Goal: Task Accomplishment & Management: Manage account settings

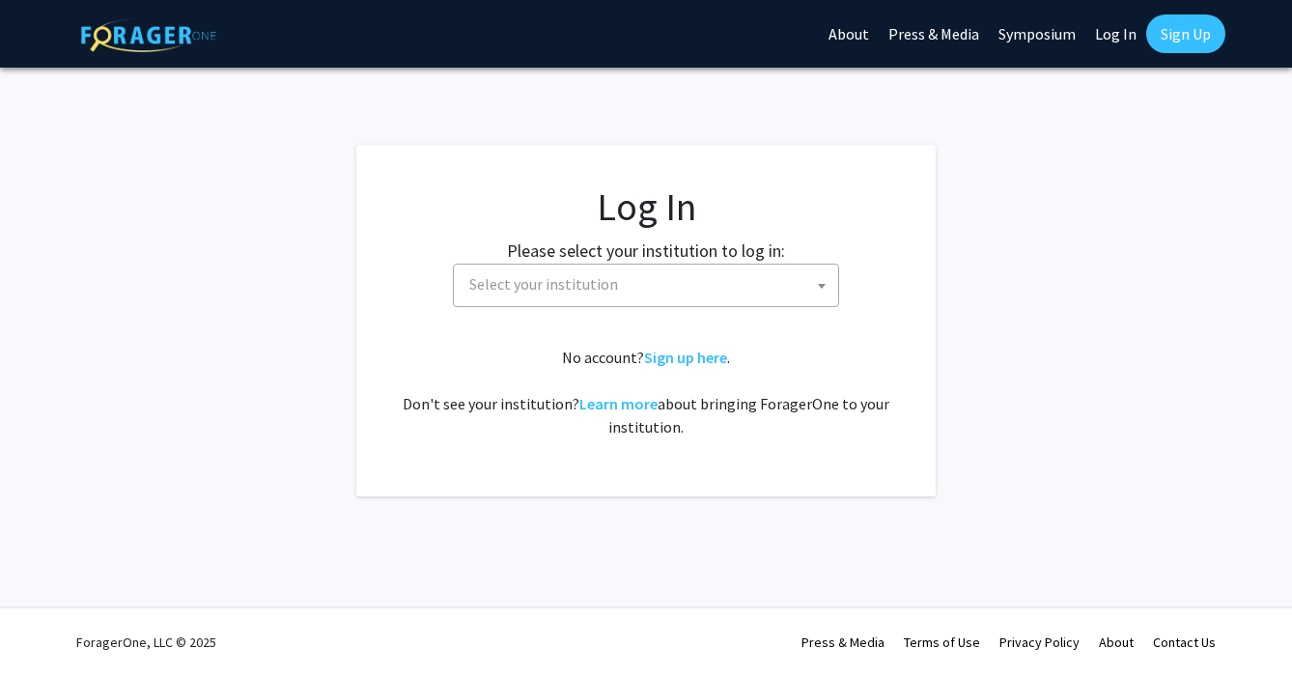
select select
click at [636, 288] on span "Select your institution" at bounding box center [650, 285] width 377 height 40
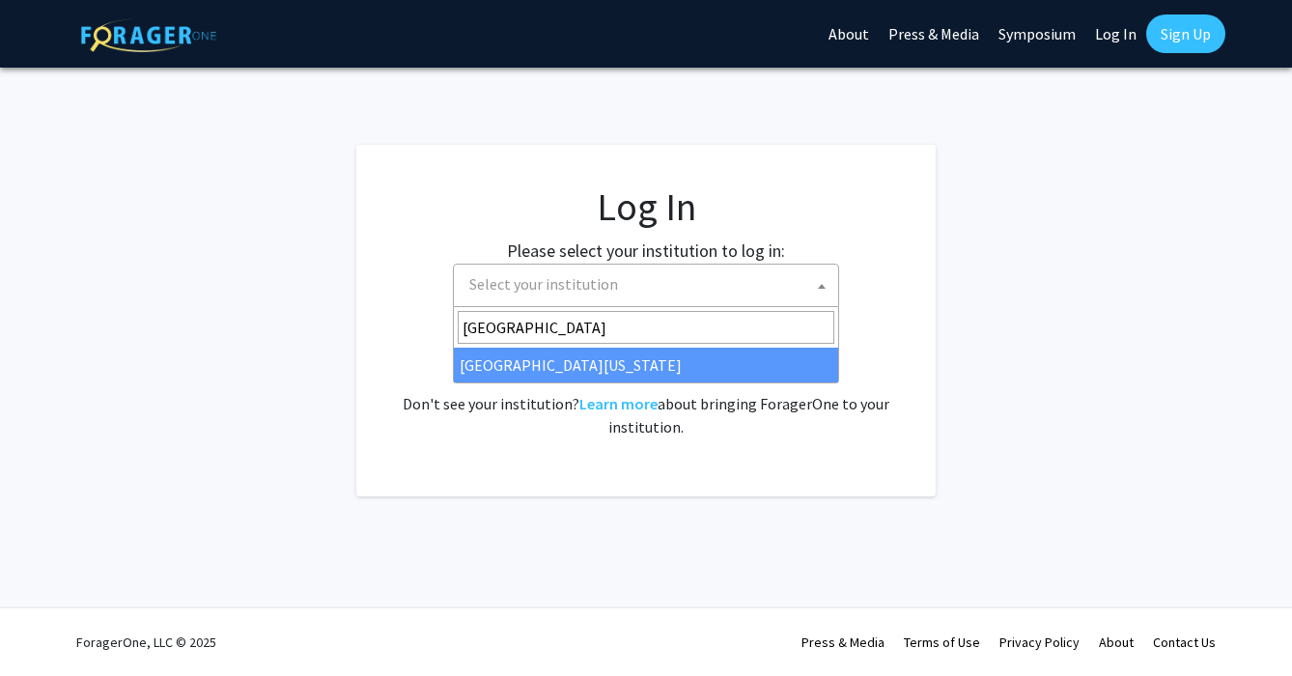
type input "[GEOGRAPHIC_DATA]"
select select "31"
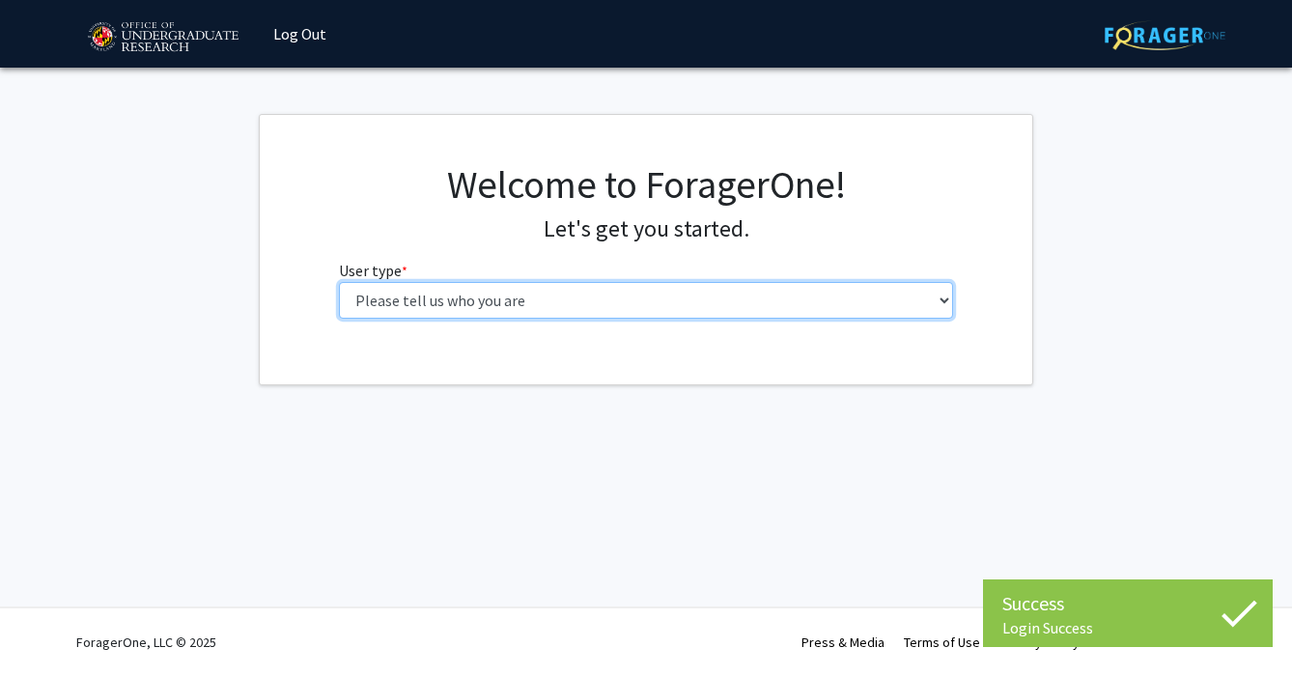
click at [752, 300] on select "Please tell us who you are Undergraduate Student Master's Student Doctoral Cand…" at bounding box center [646, 300] width 615 height 37
select select "5: faculty"
click at [339, 282] on select "Please tell us who you are Undergraduate Student Master's Student Doctoral Cand…" at bounding box center [646, 300] width 615 height 37
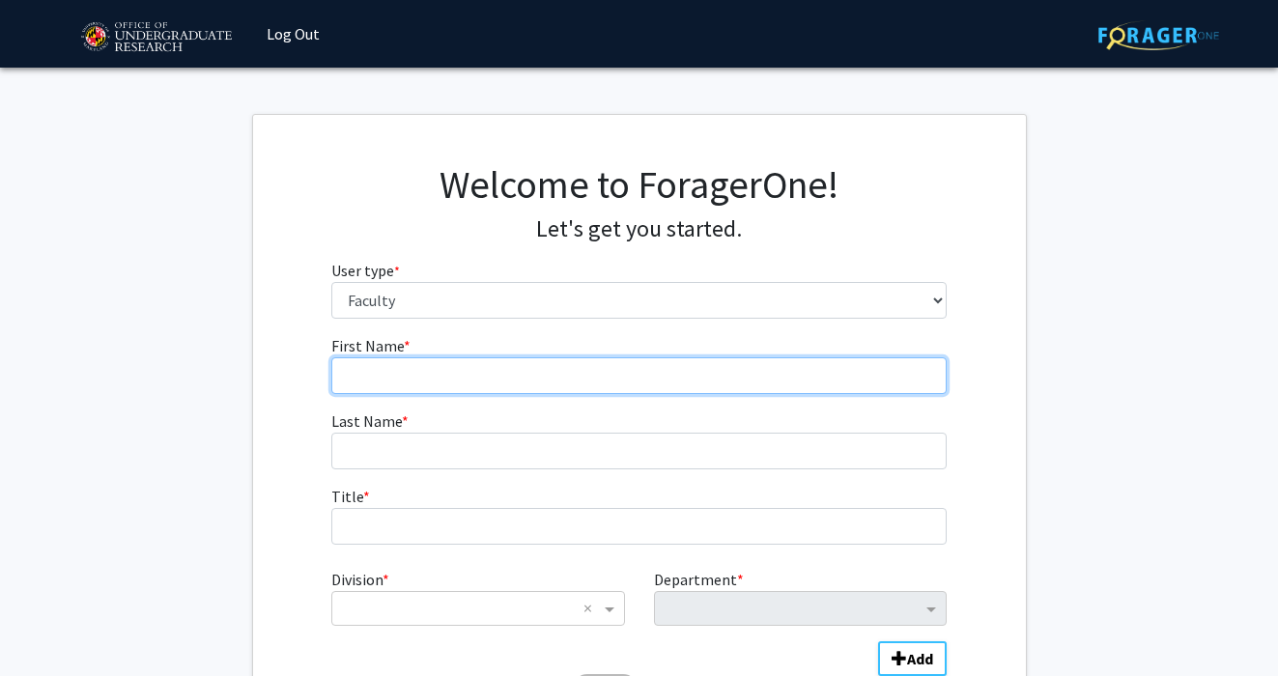
click at [499, 373] on input "First Name * required" at bounding box center [638, 375] width 615 height 37
type input "Fengfeng"
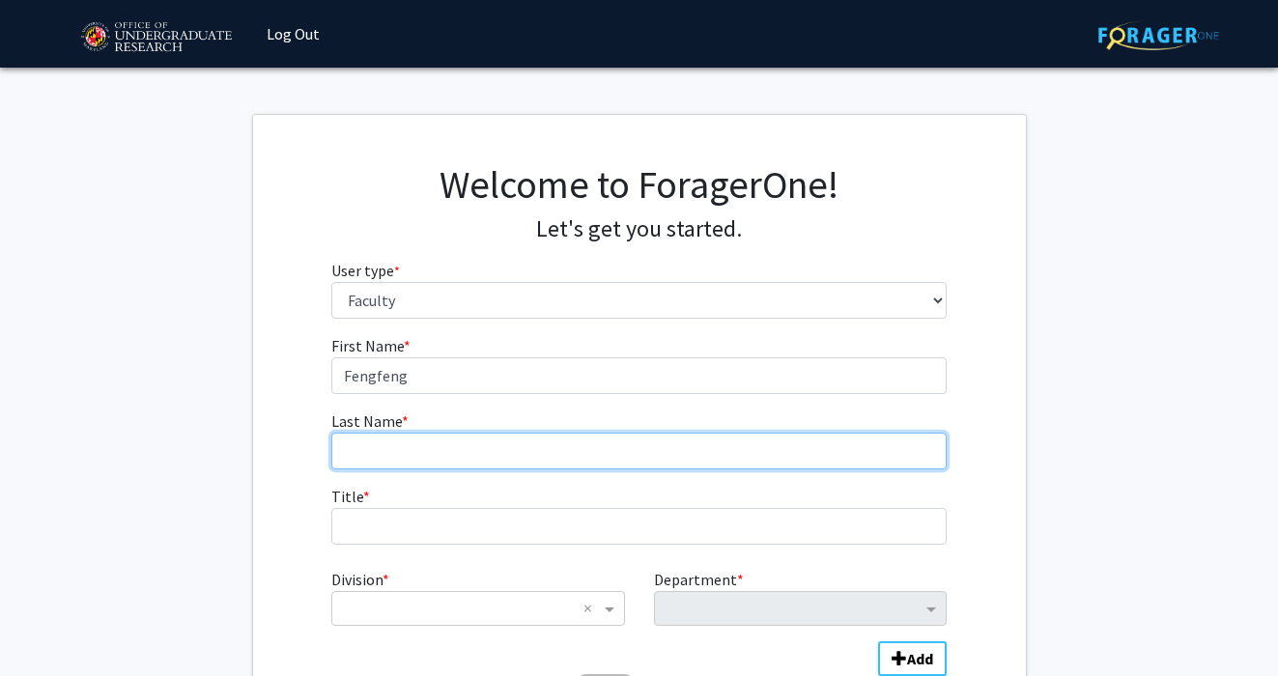
click at [421, 449] on input "Last Name * required" at bounding box center [638, 451] width 615 height 37
type input "Ke"
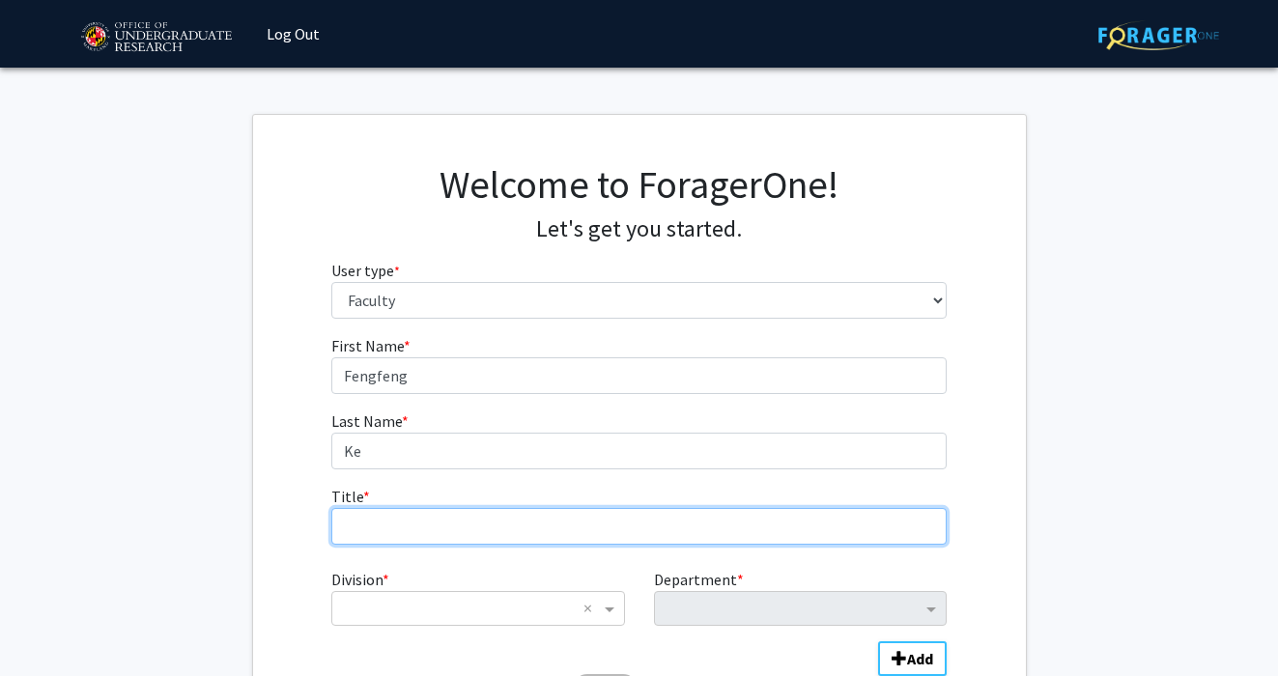
click at [421, 531] on input "Title * required" at bounding box center [638, 526] width 615 height 37
type input "[PERSON_NAME] Leadership Chair Professor"
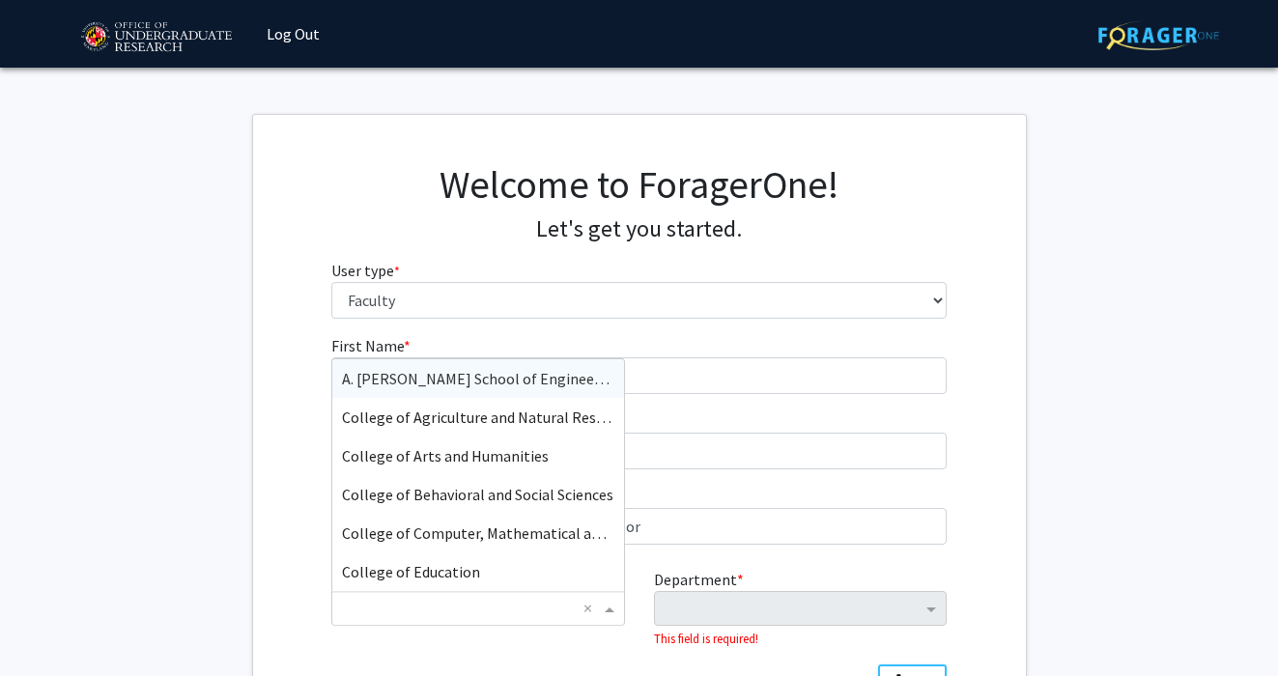
click at [415, 609] on input "Division" at bounding box center [458, 608] width 233 height 23
click at [417, 572] on span "College of Education" at bounding box center [411, 571] width 138 height 19
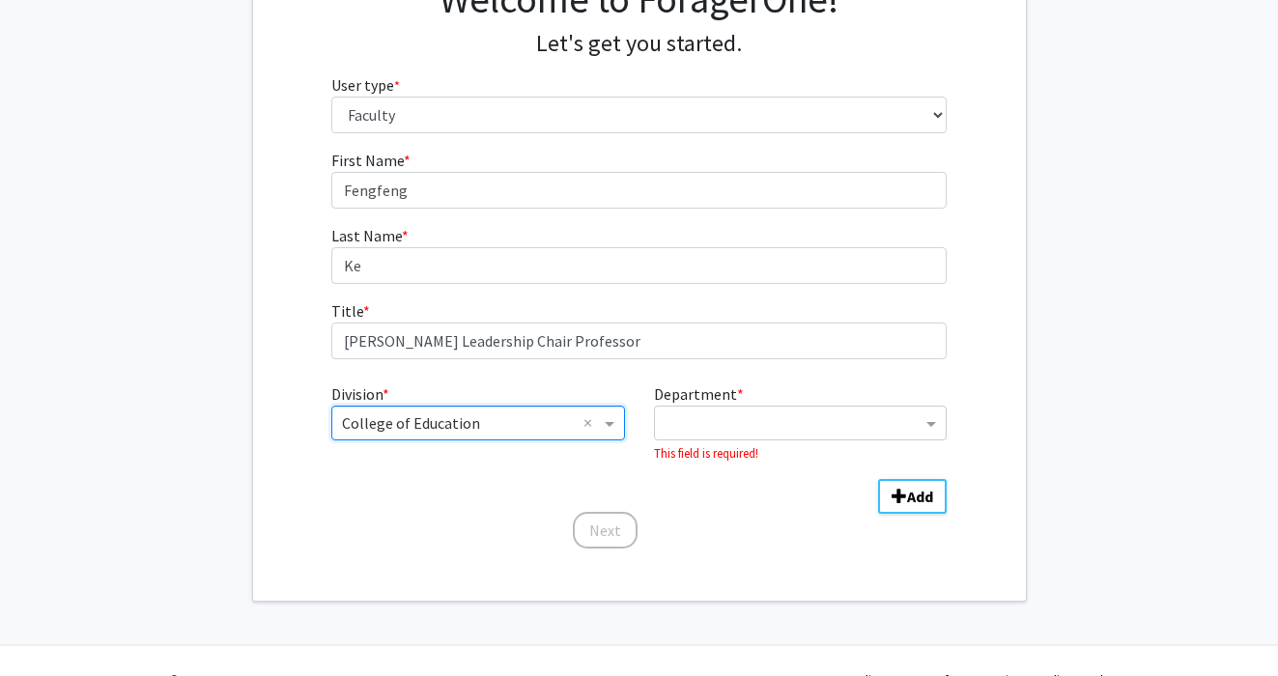
scroll to position [223, 0]
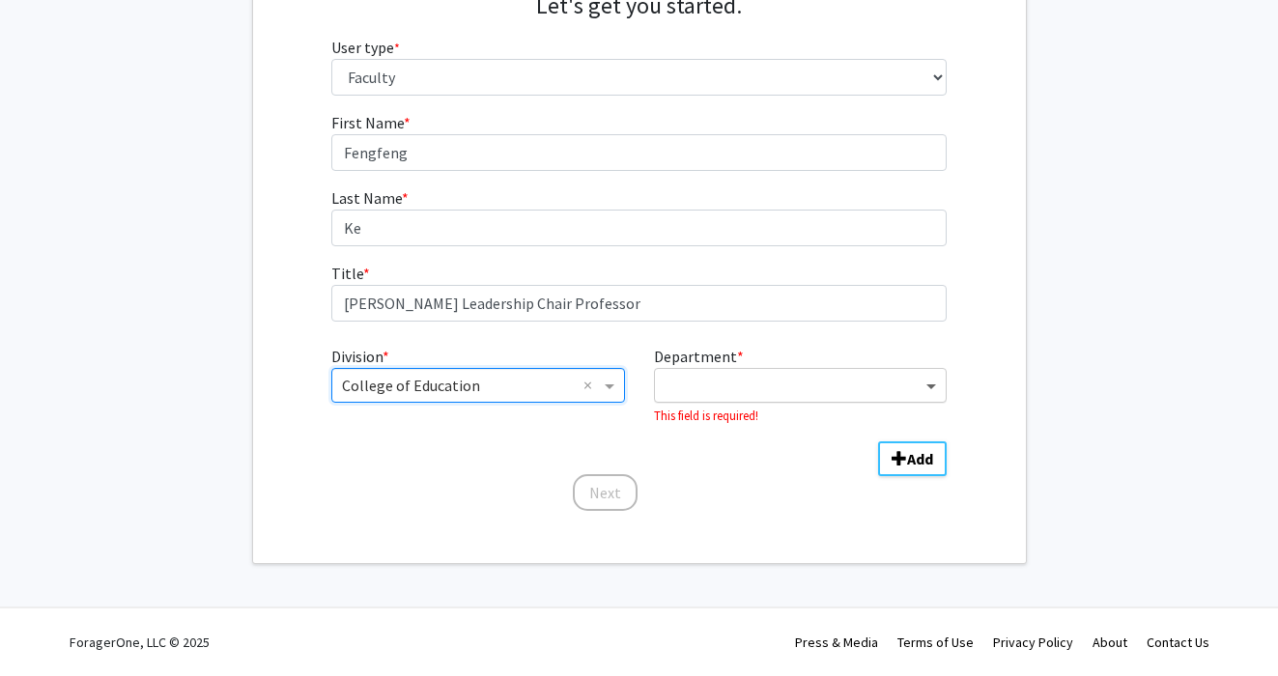
click at [928, 380] on span "Department" at bounding box center [933, 385] width 24 height 23
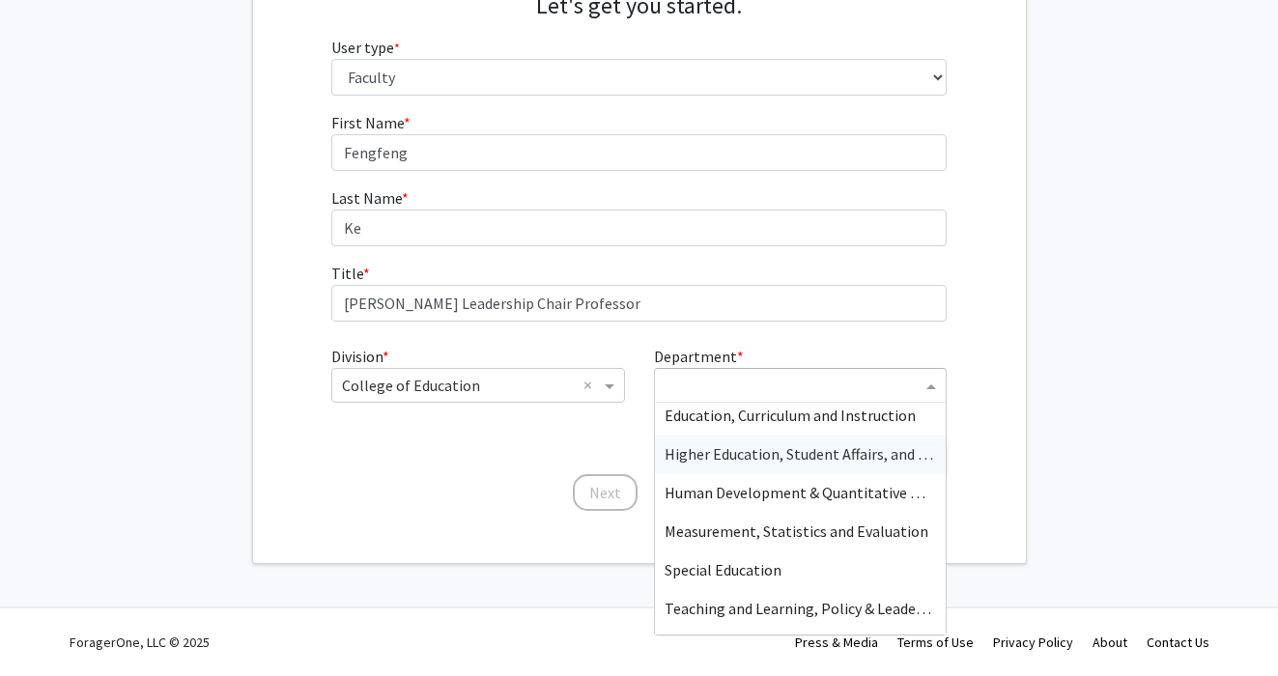
scroll to position [77, 0]
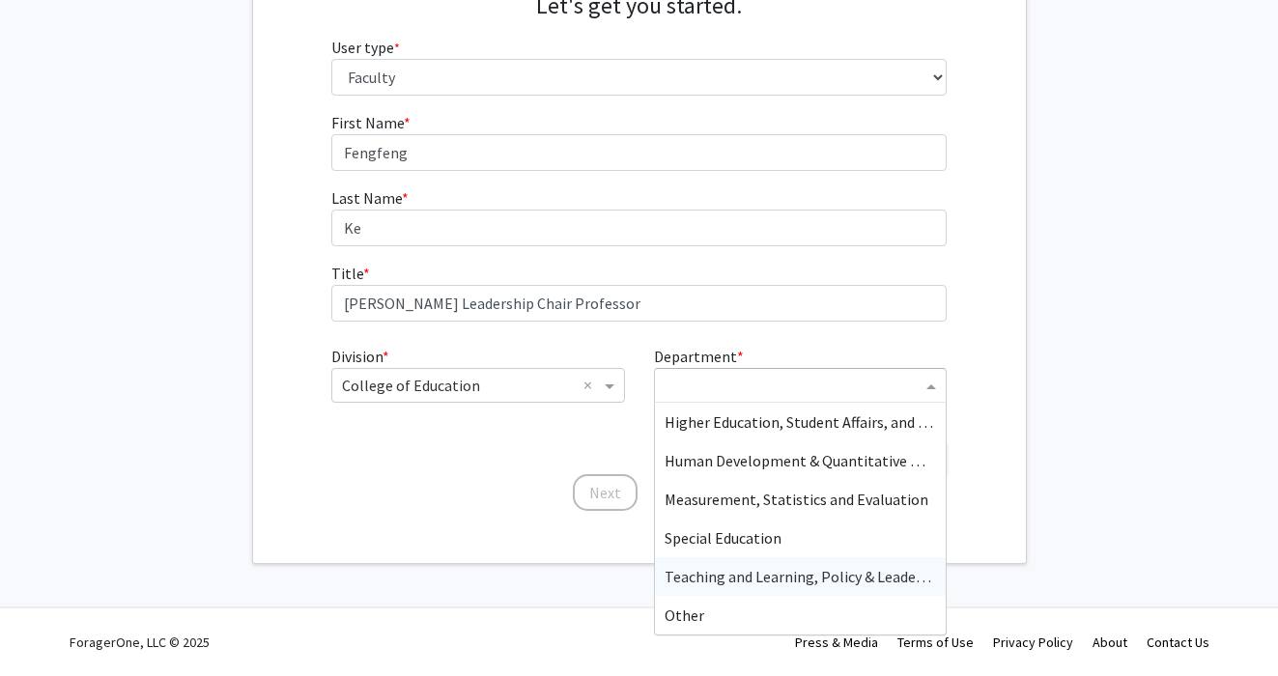
click at [828, 575] on span "Teaching and Learning, Policy & Leadership" at bounding box center [806, 576] width 285 height 19
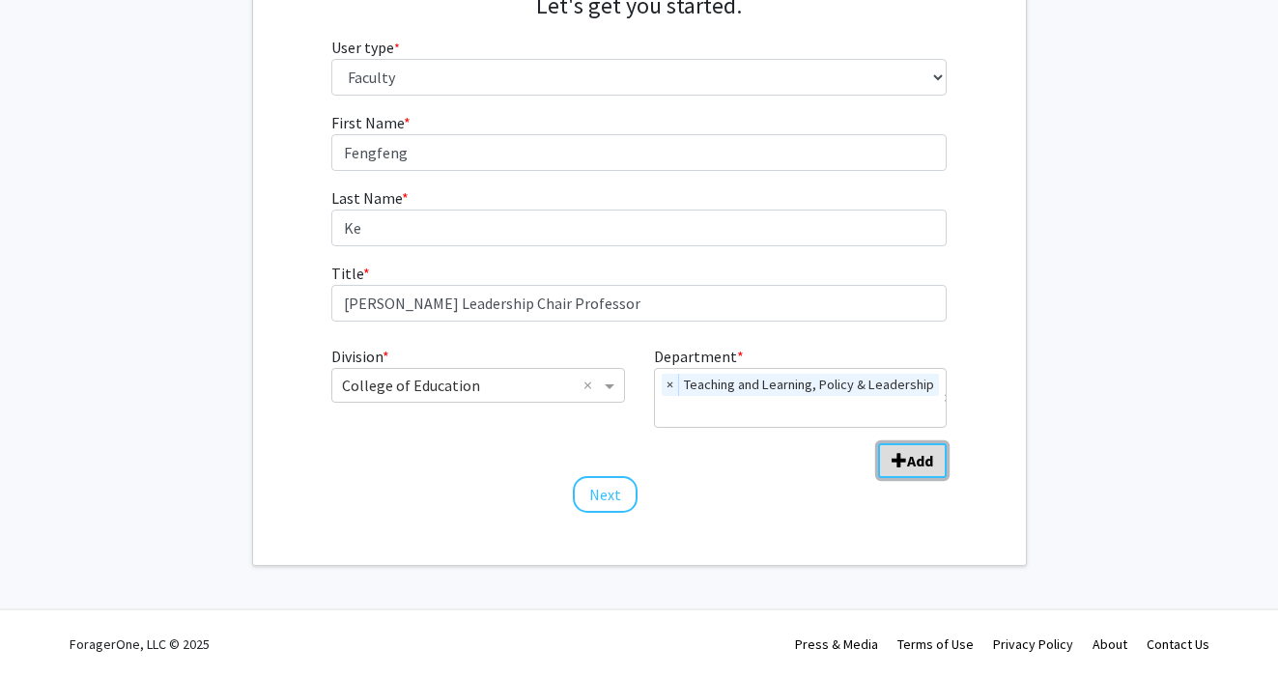
click at [912, 466] on b "Add" at bounding box center [920, 460] width 26 height 19
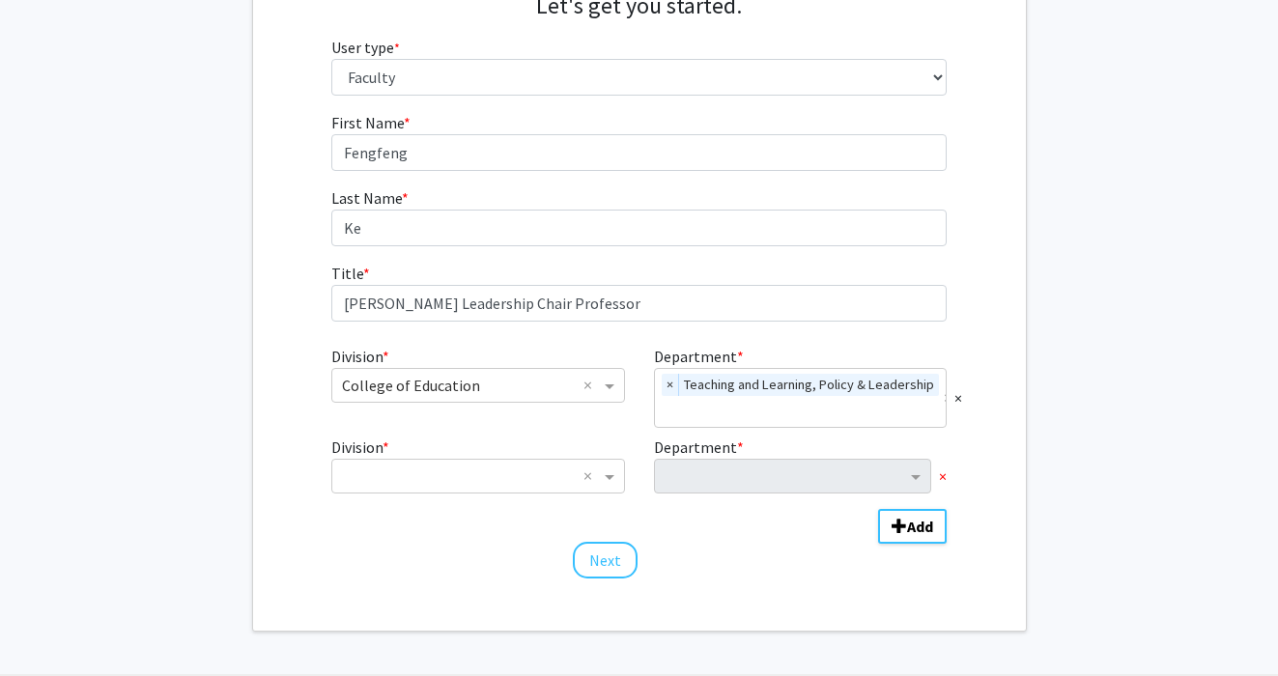
click at [945, 477] on span "×" at bounding box center [943, 476] width 8 height 23
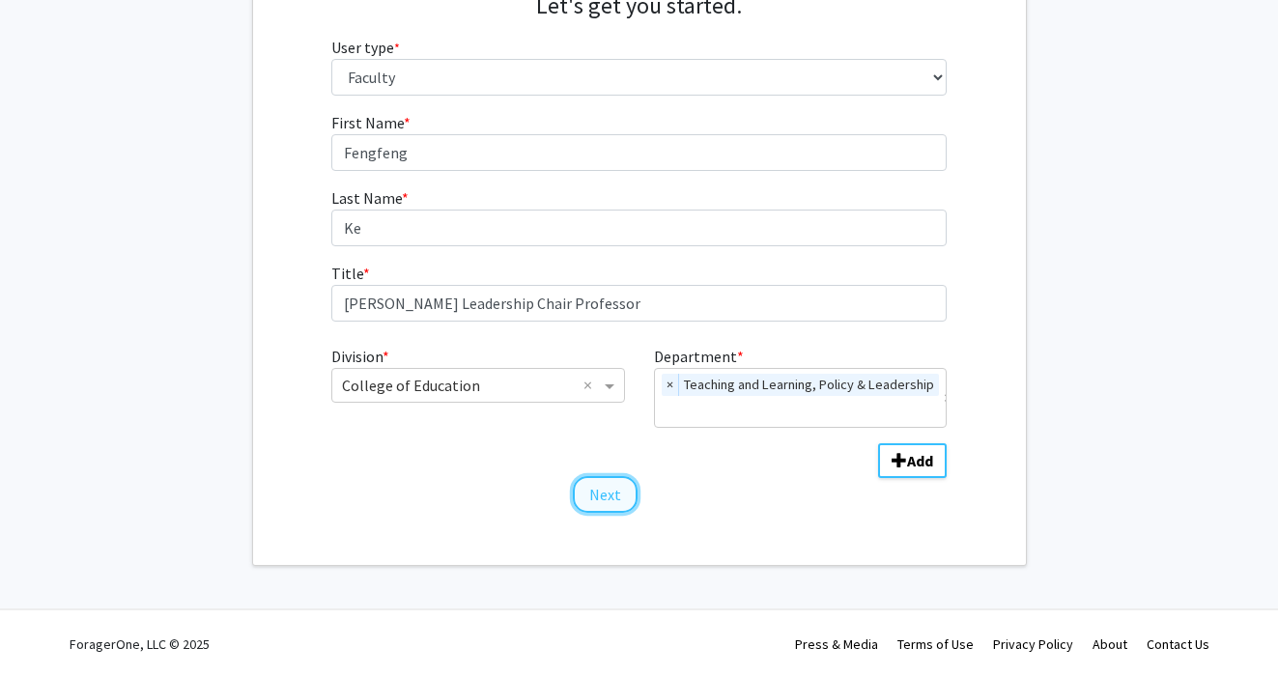
click at [611, 502] on button "Next" at bounding box center [605, 494] width 65 height 37
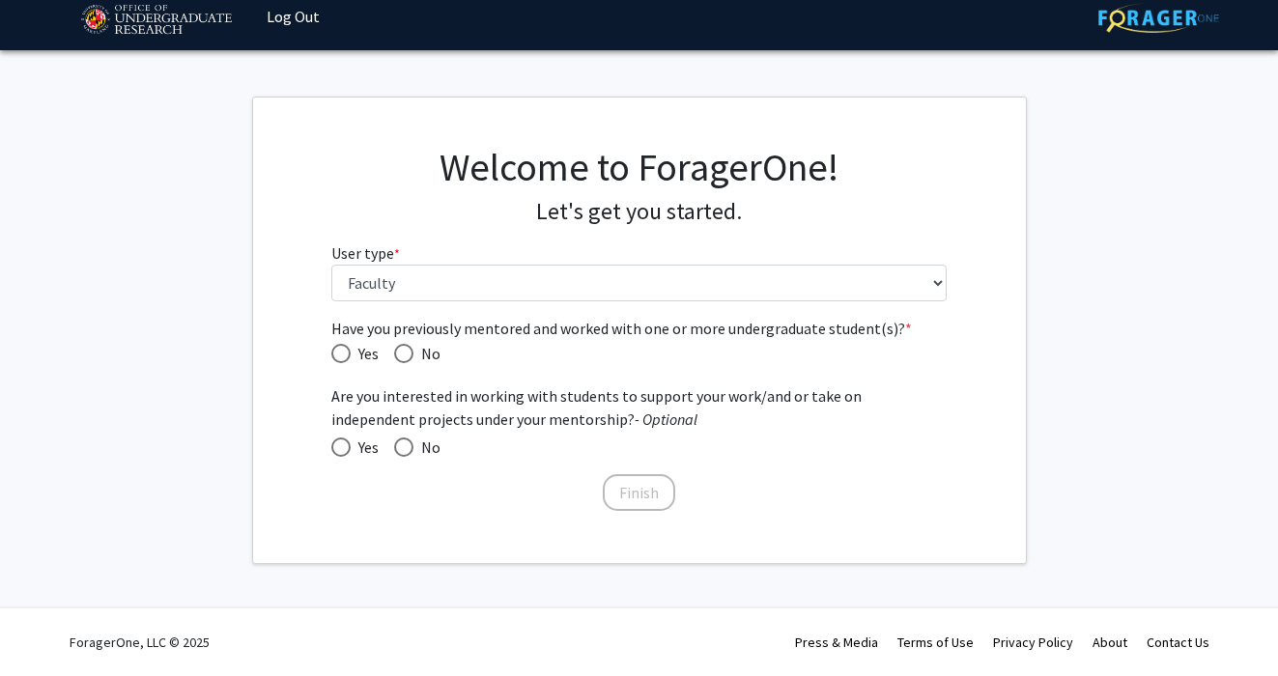
scroll to position [16, 0]
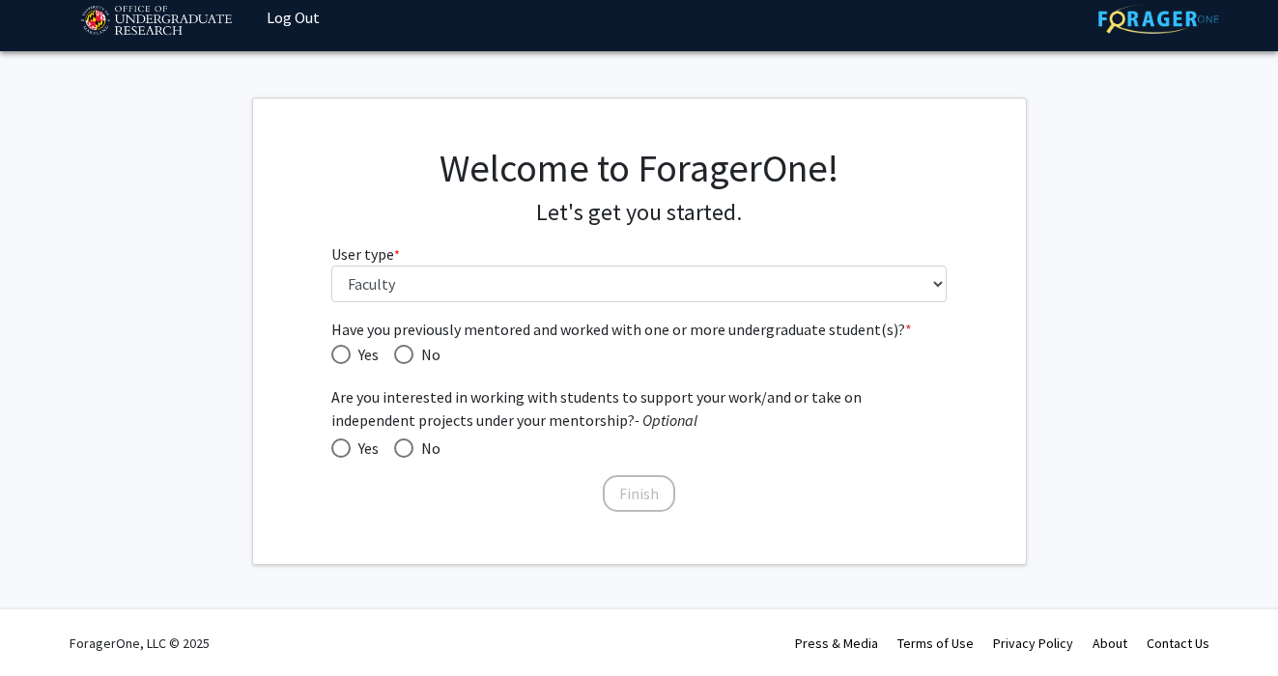
click at [409, 355] on span "Have you previously mentored and worked with one or more undergraduate student(…" at bounding box center [403, 354] width 19 height 19
click at [409, 355] on input "No" at bounding box center [403, 354] width 19 height 19
radio input "true"
click at [341, 451] on span at bounding box center [340, 447] width 19 height 19
click at [341, 451] on input "Yes" at bounding box center [340, 447] width 19 height 19
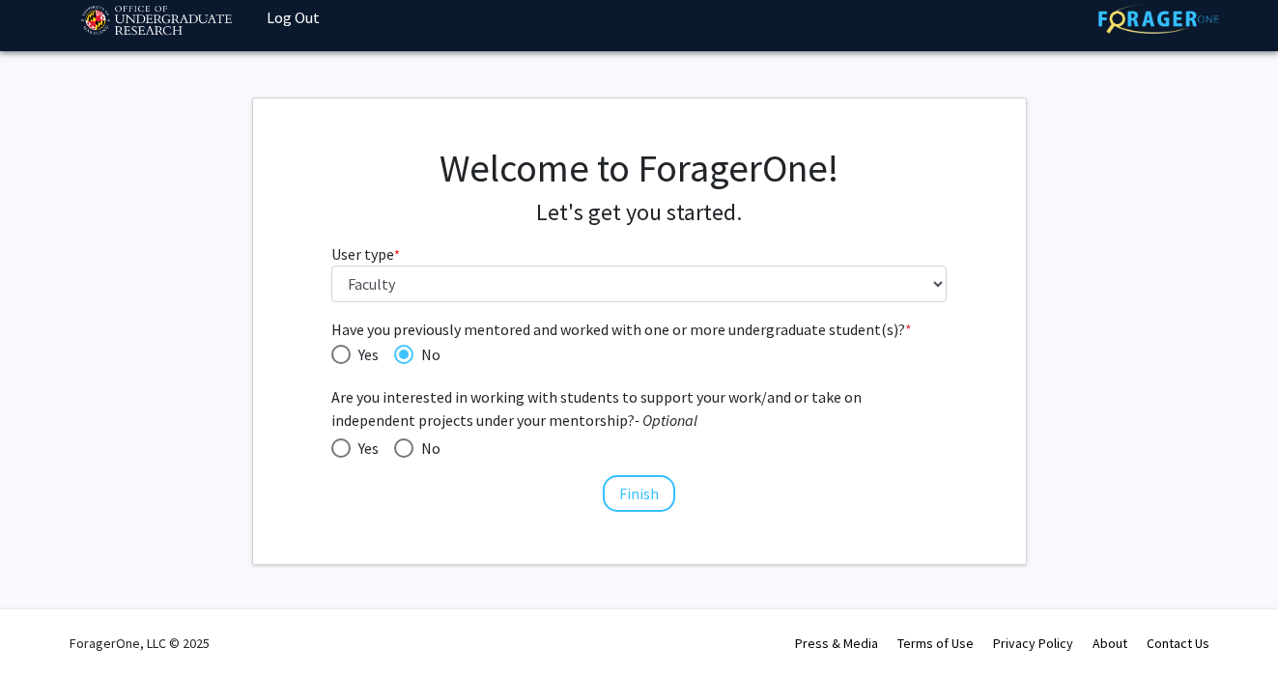
radio input "true"
click at [644, 501] on button "Finish" at bounding box center [639, 493] width 72 height 37
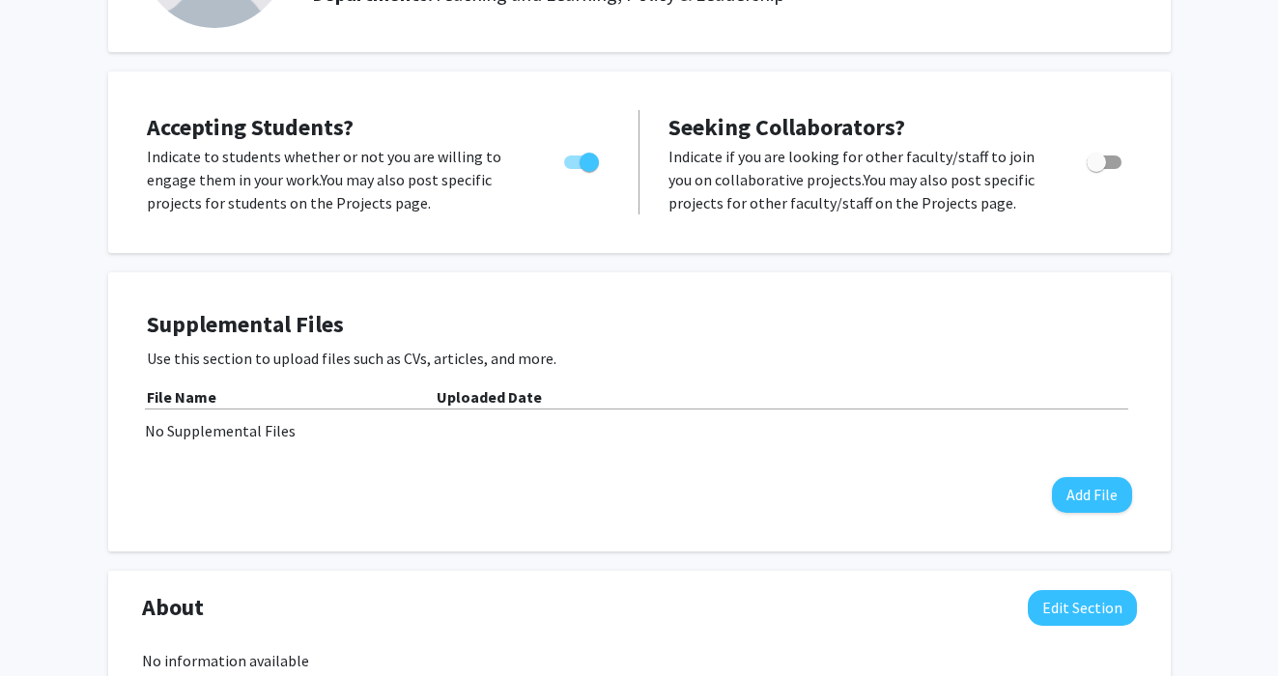
scroll to position [232, 0]
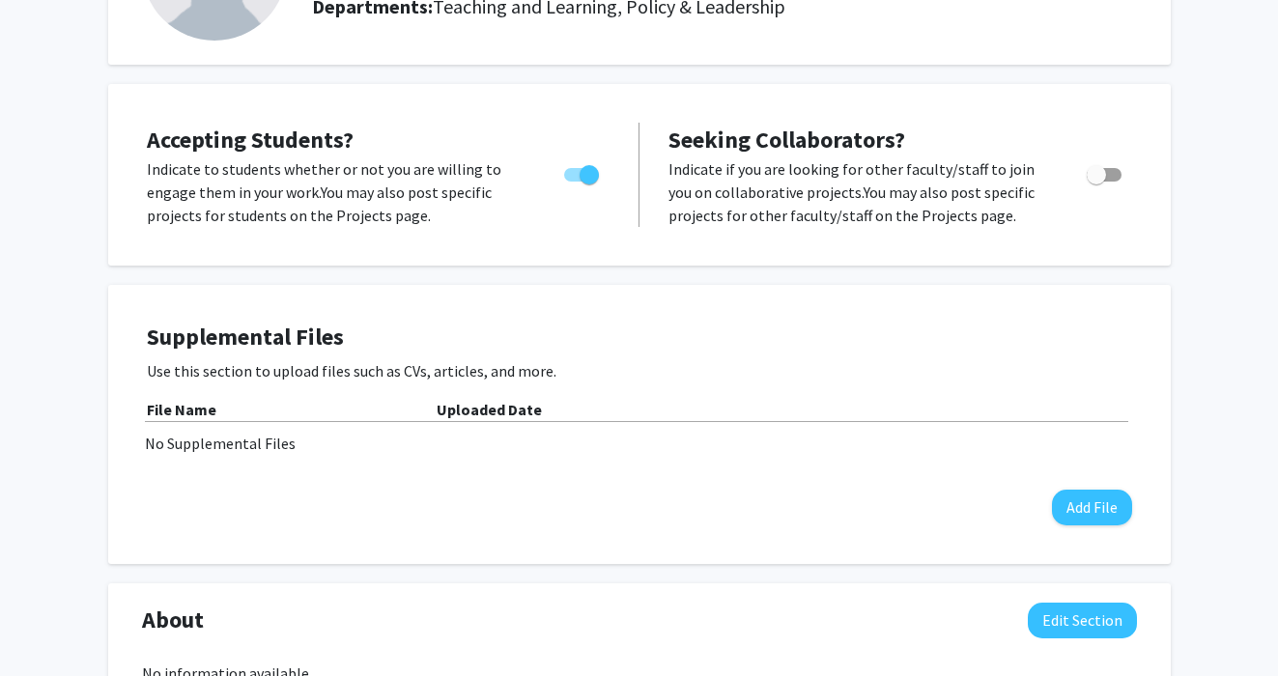
click at [1112, 172] on span "Toggle" at bounding box center [1103, 175] width 35 height 14
click at [1096, 182] on input "Toggle" at bounding box center [1095, 182] width 1 height 1
checkbox input "true"
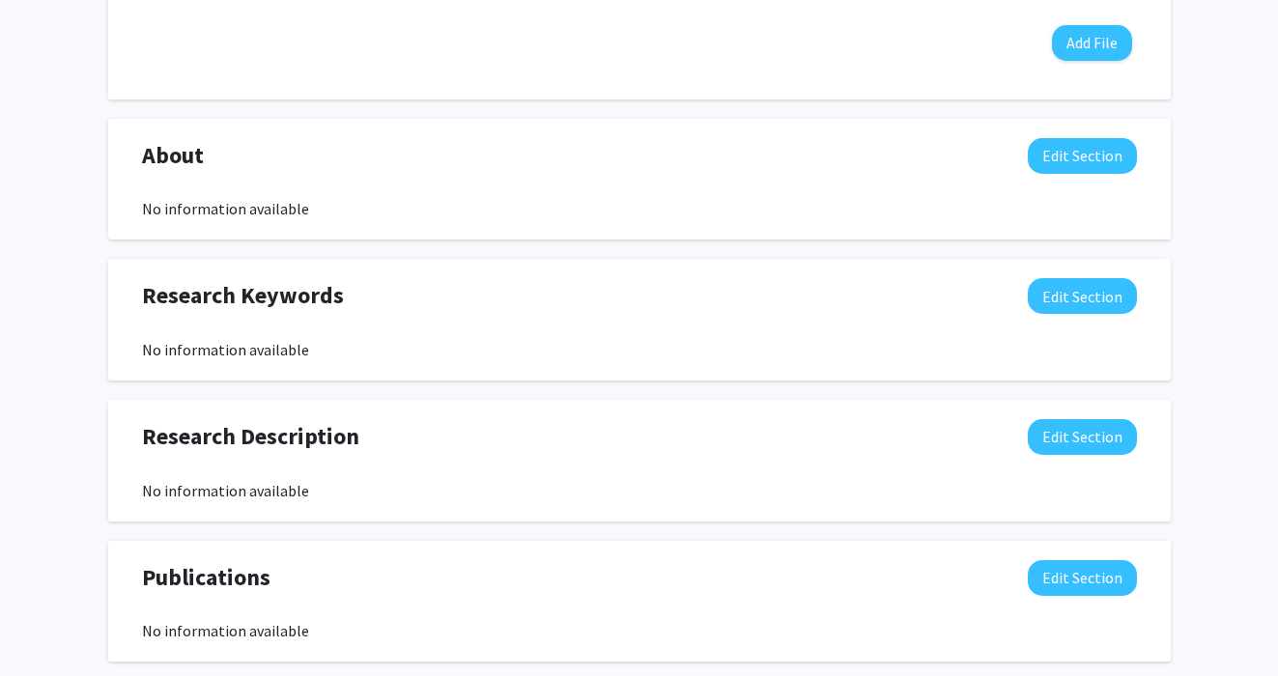
scroll to position [667, 0]
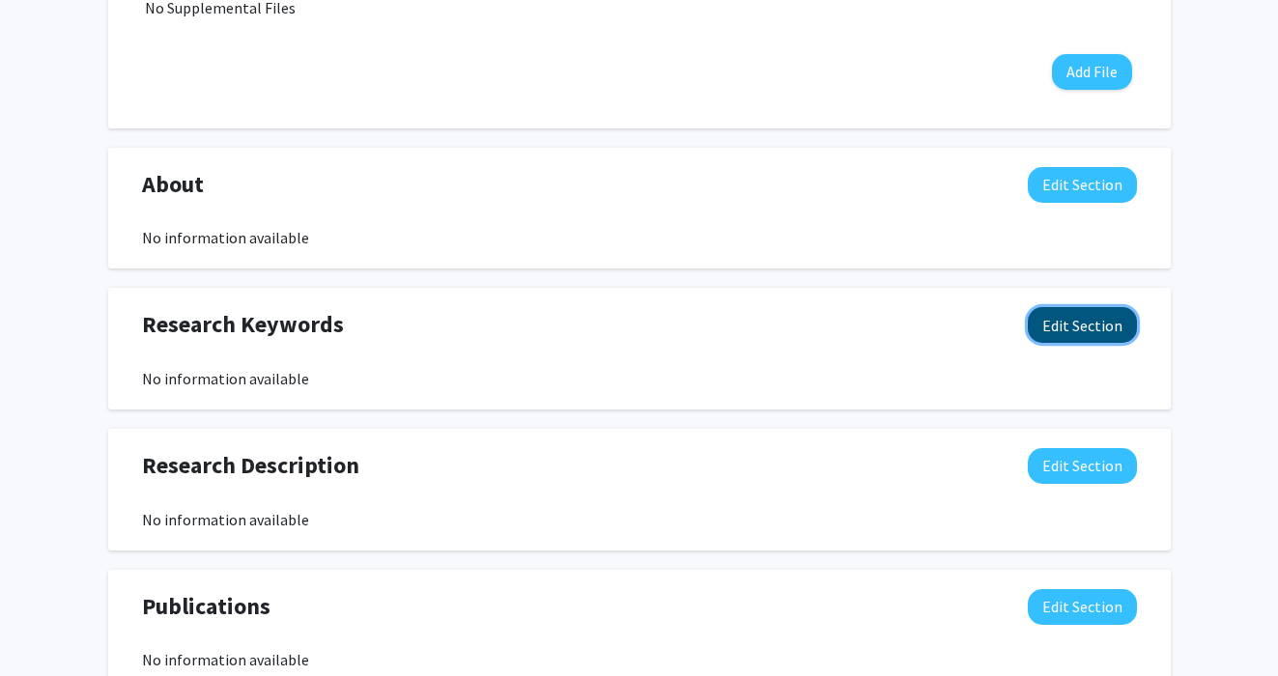
click at [1077, 331] on button "Edit Section" at bounding box center [1082, 325] width 109 height 36
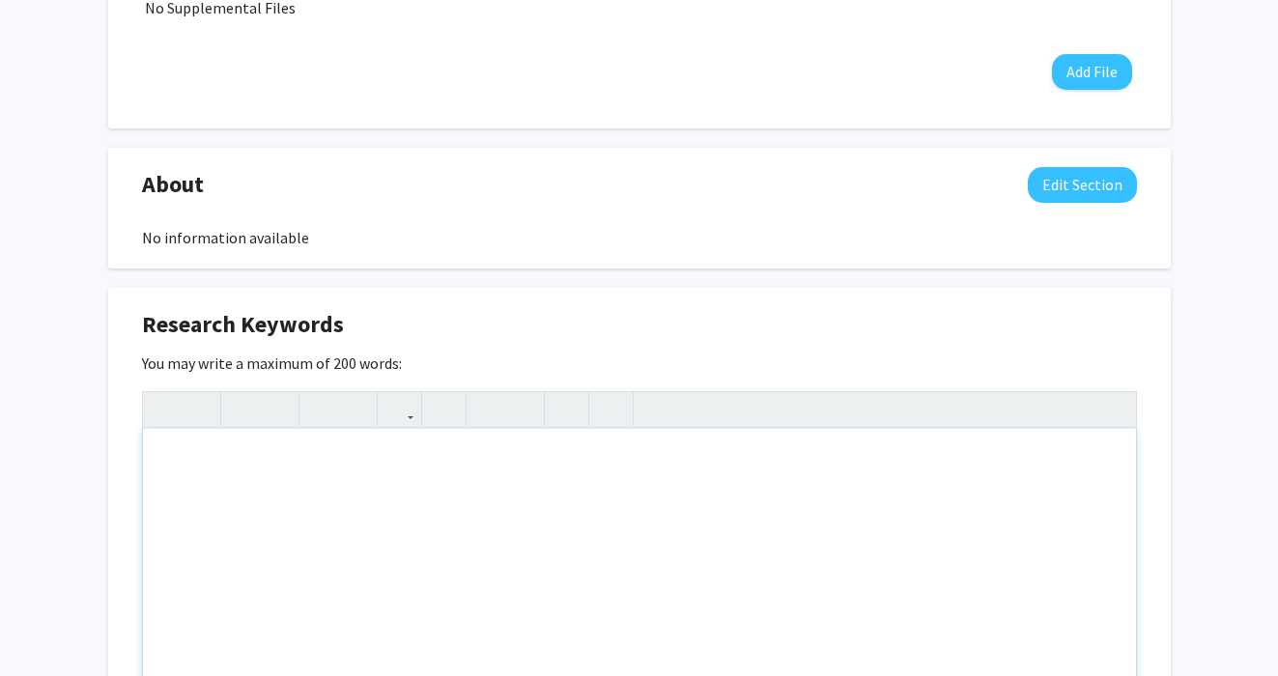
click at [812, 465] on div "Note to users with screen readers: Please deactivate our accessibility plugin f…" at bounding box center [639, 574] width 993 height 290
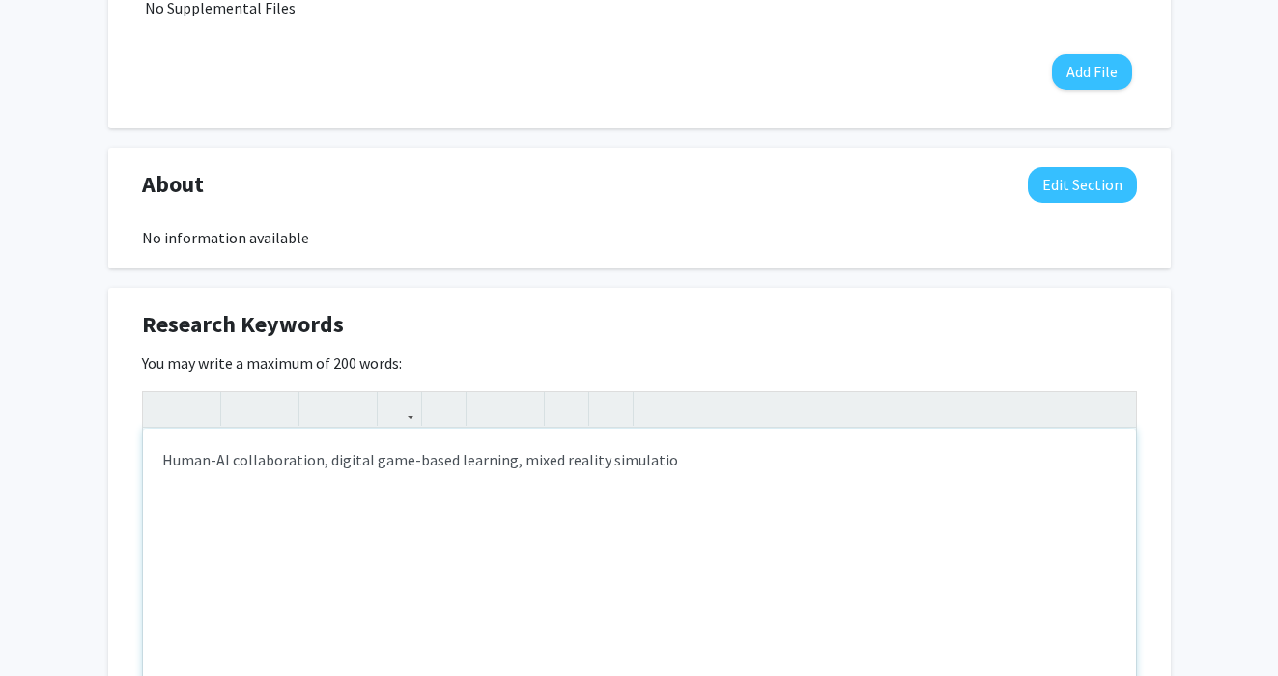
type textarea "Human-AI collaboration, digital game-based learning, mixed reality simulation"
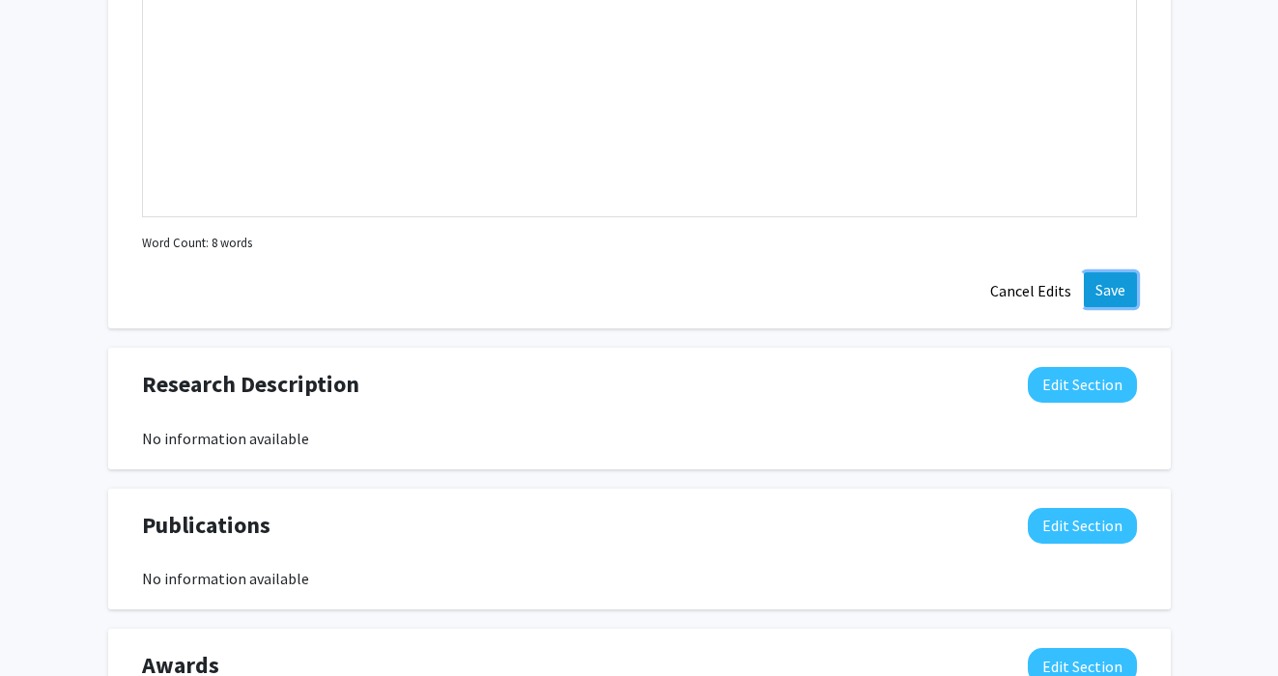
click at [1120, 293] on button "Save" at bounding box center [1110, 289] width 53 height 35
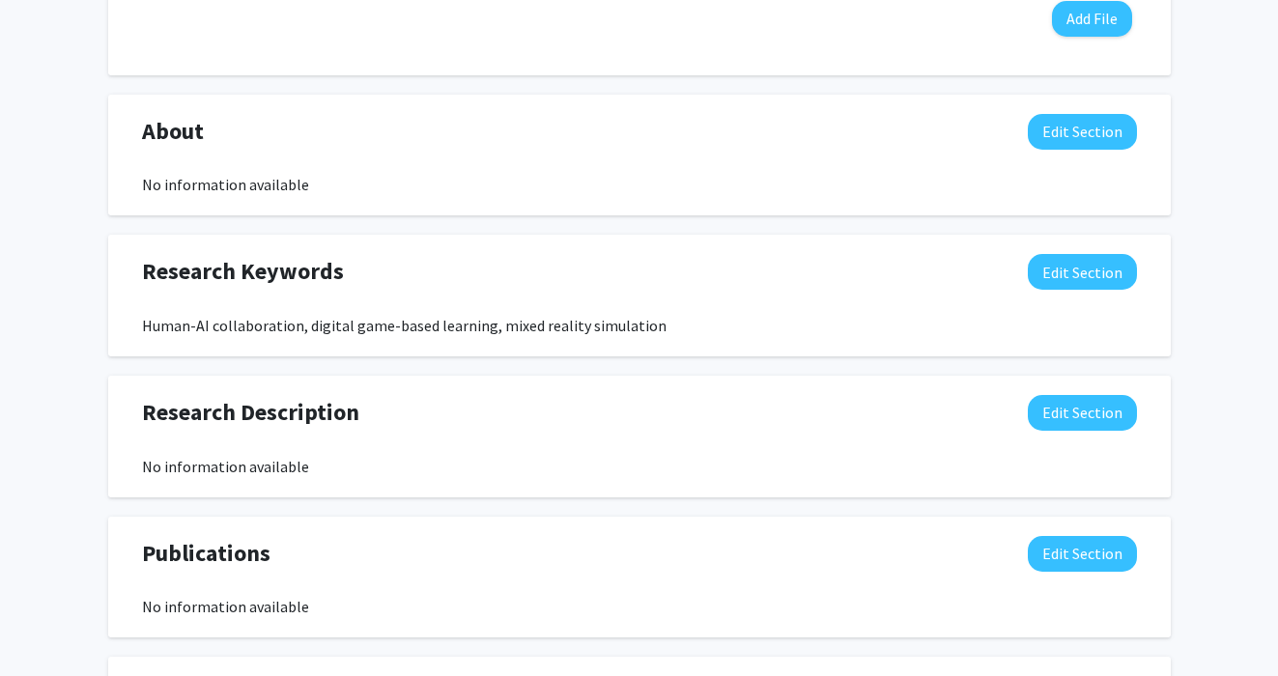
scroll to position [857, 0]
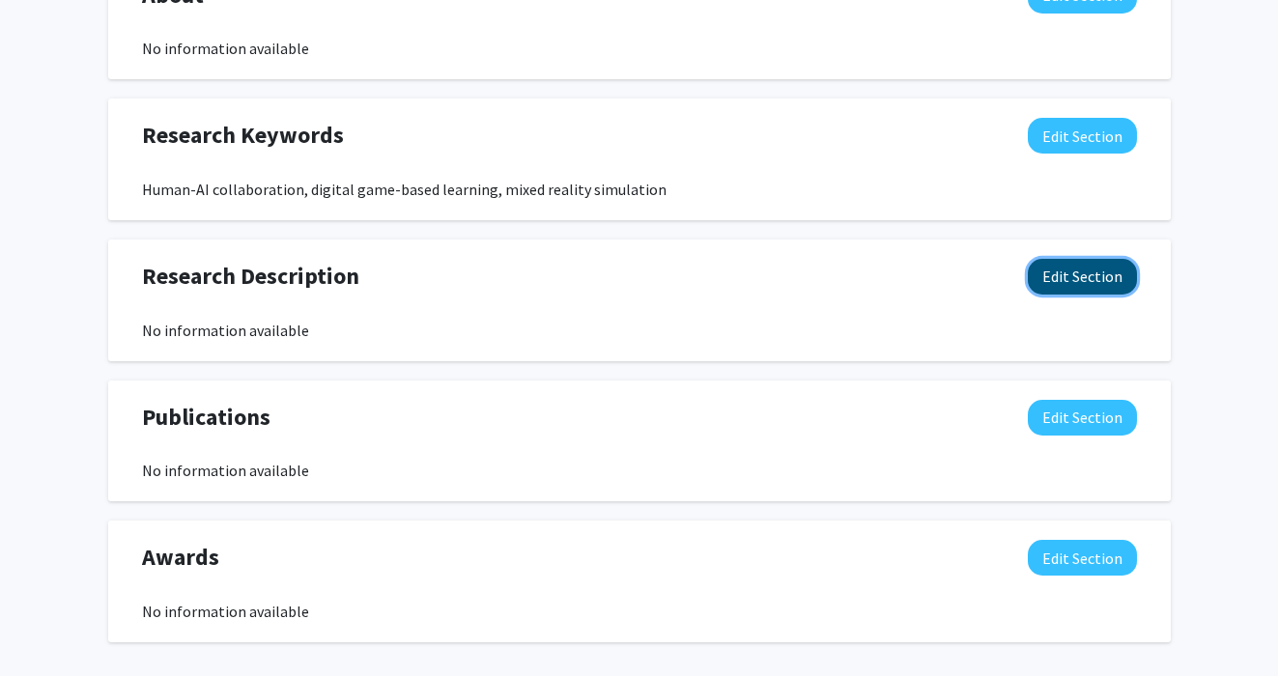
click at [1108, 279] on button "Edit Section" at bounding box center [1082, 277] width 109 height 36
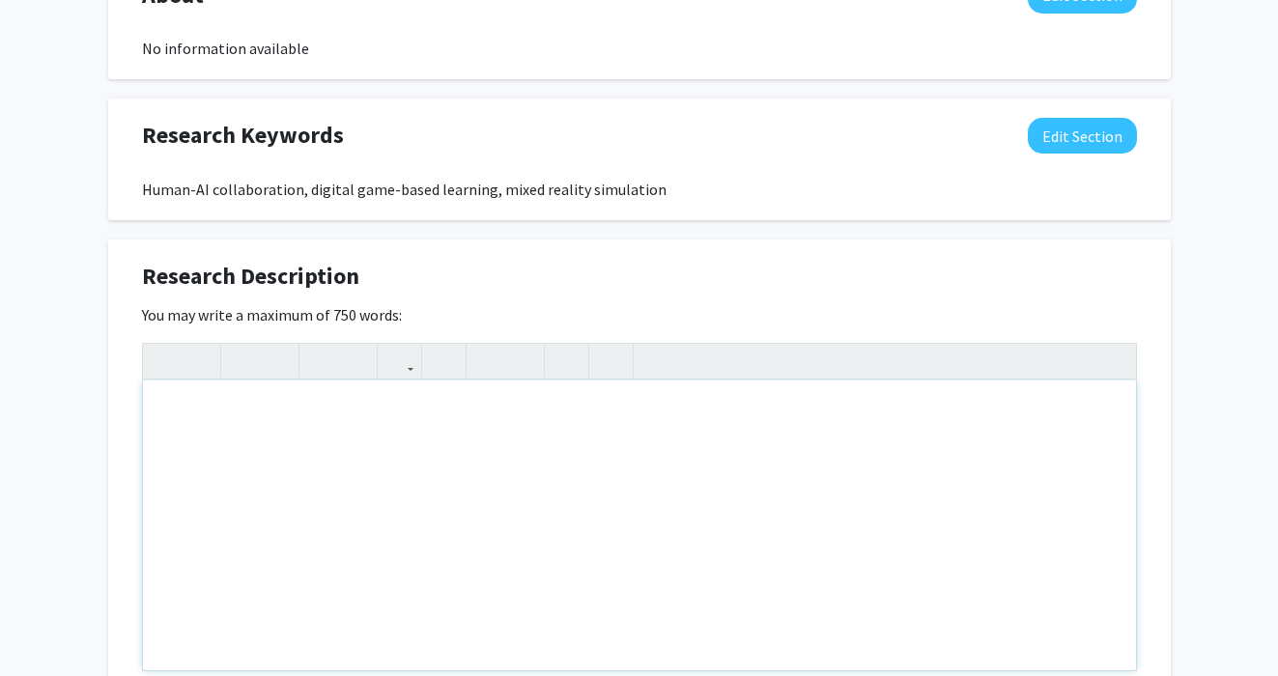
click at [670, 418] on div "Note to users with screen readers: Please deactivate our accessibility plugin f…" at bounding box center [639, 526] width 993 height 290
paste div "Note to users with screen readers: Please deactivate our accessibility plugin f…"
type textarea "<p>[URL][DOMAIN_NAME]</p>"
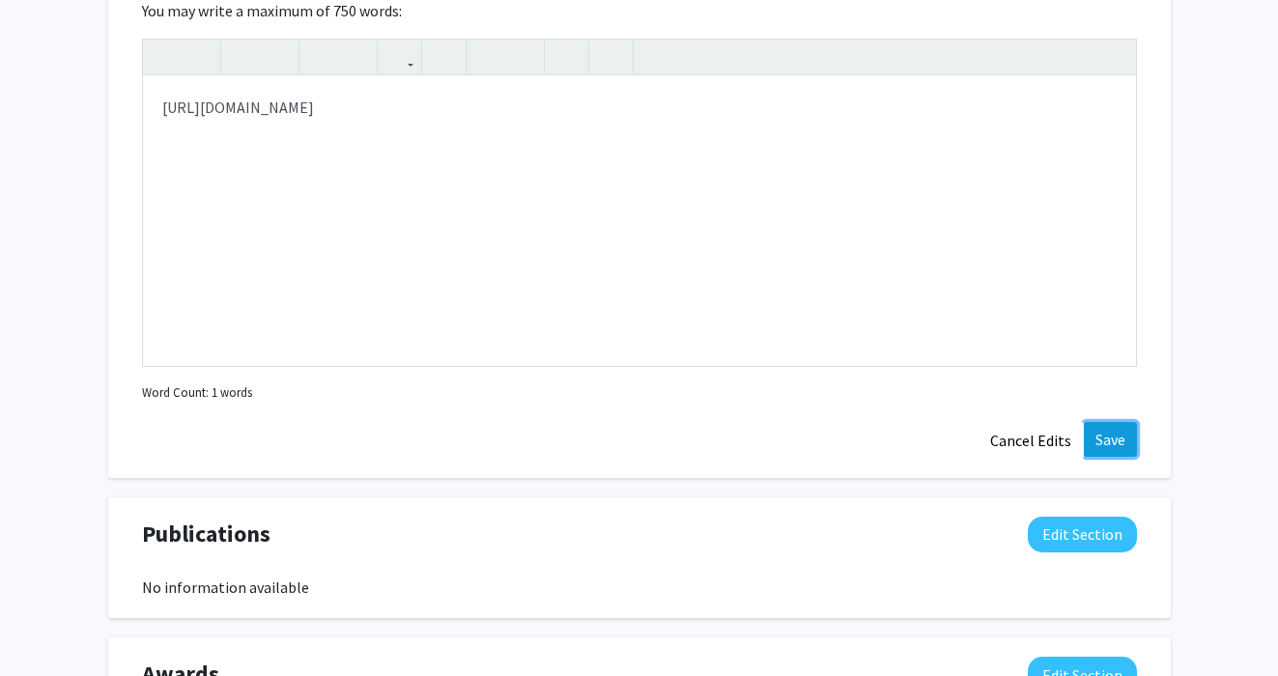
click at [1114, 446] on button "Save" at bounding box center [1110, 439] width 53 height 35
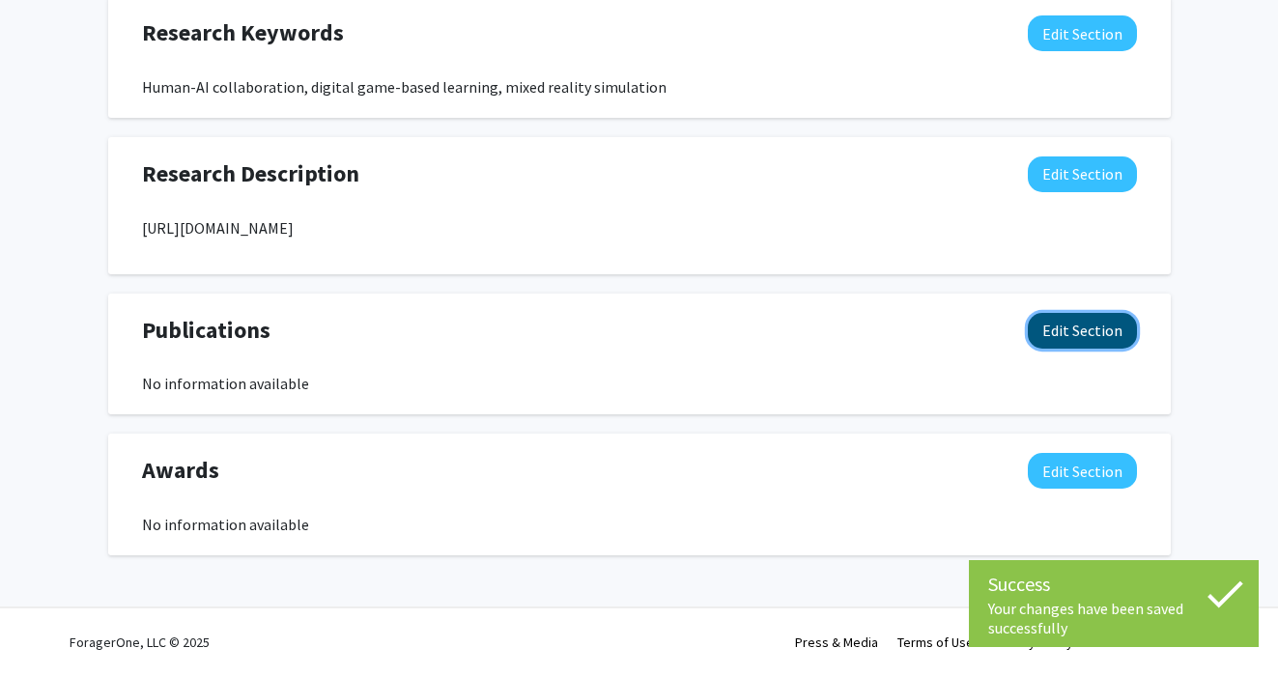
click at [1082, 338] on button "Edit Section" at bounding box center [1082, 331] width 109 height 36
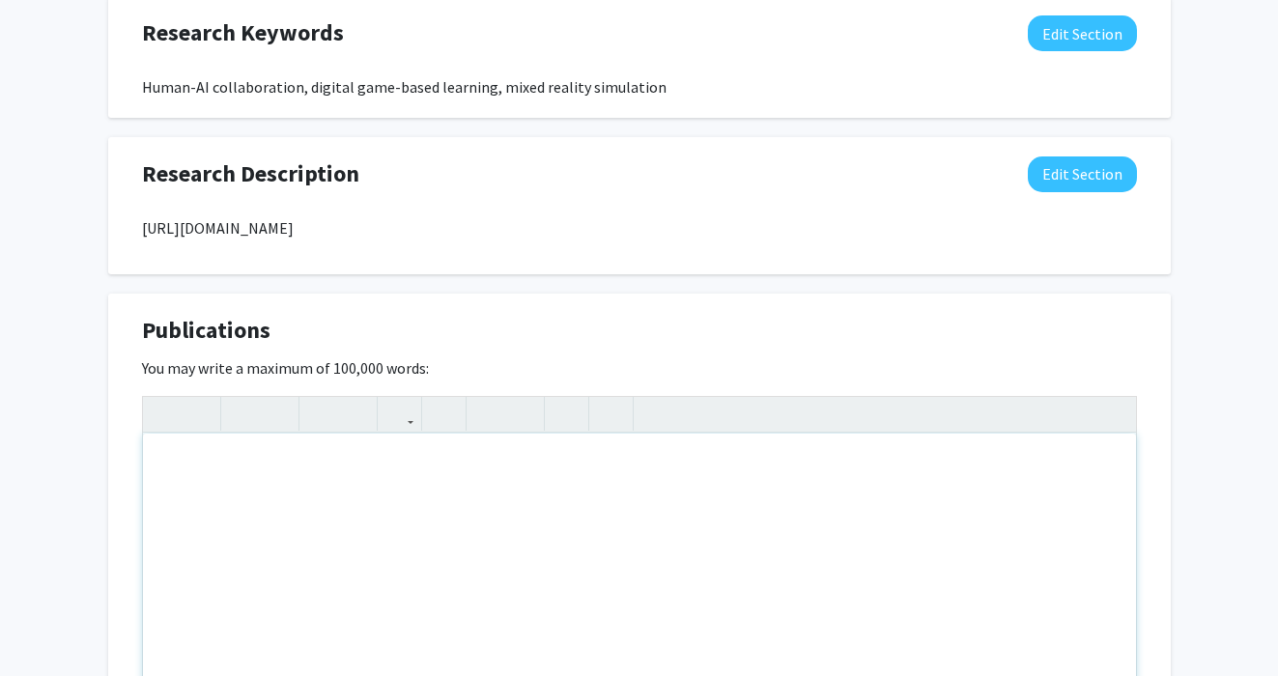
click at [601, 503] on div "Note to users with screen readers: Please deactivate our accessibility plugin f…" at bounding box center [639, 579] width 993 height 290
paste div "Note to users with screen readers: Please deactivate our accessibility plugin f…"
type textarea "<p>[URL][DOMAIN_NAME]</p>"
type textarea "<p>[URL][DOMAIN_NAME];</p>"
drag, startPoint x: 588, startPoint y: 464, endPoint x: 159, endPoint y: 460, distance: 428.8
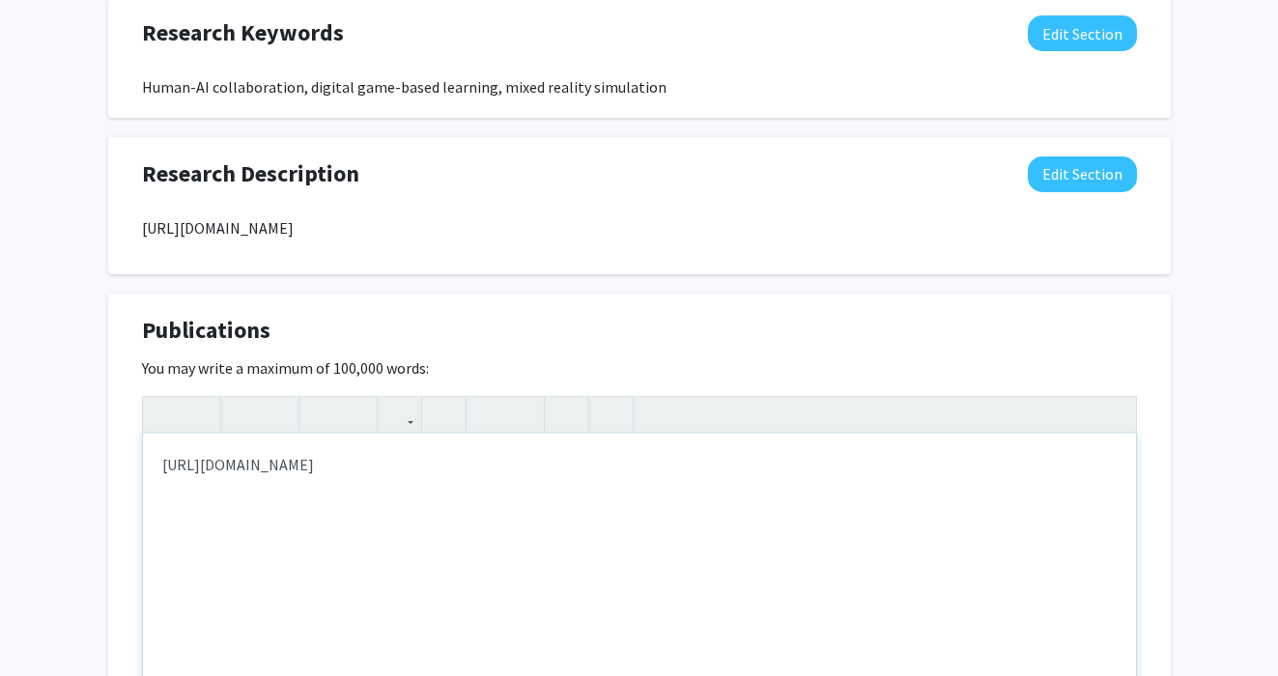
click at [159, 460] on div "[URL][DOMAIN_NAME]" at bounding box center [639, 579] width 993 height 290
click at [395, 412] on icon "button" at bounding box center [399, 414] width 16 height 32
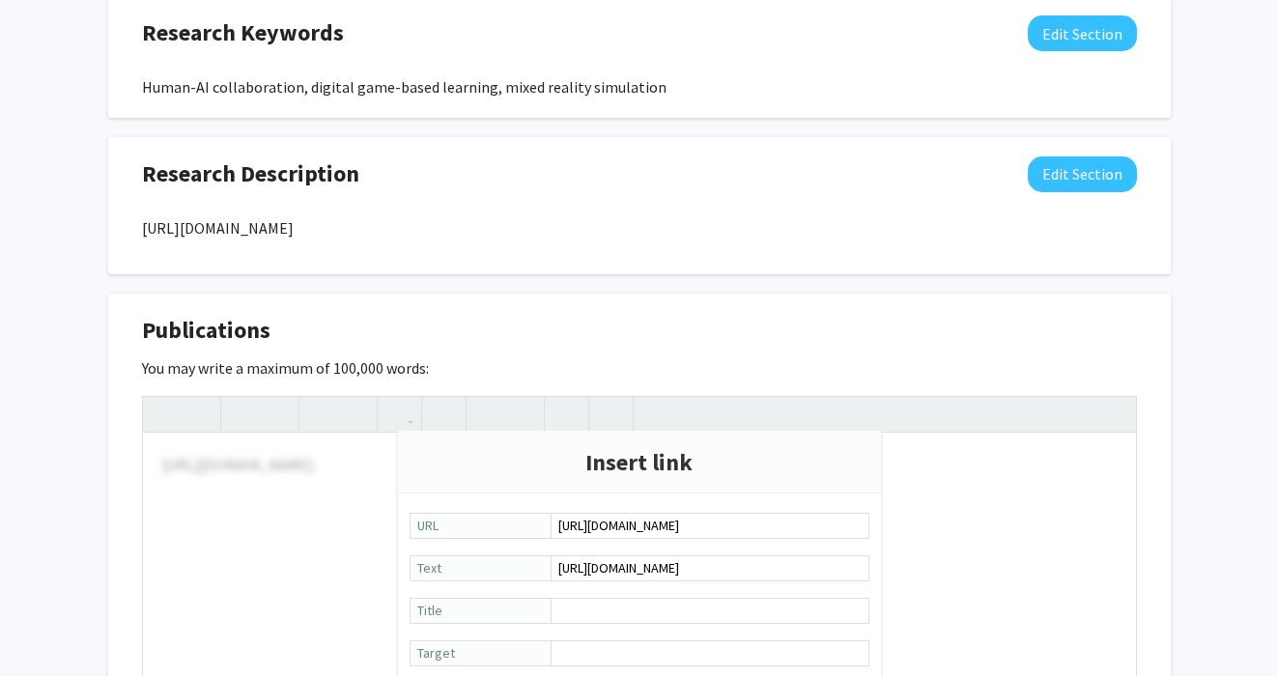
scroll to position [0, 54]
type input "[URL][DOMAIN_NAME]"
click at [1004, 551] on div at bounding box center [639, 560] width 993 height 326
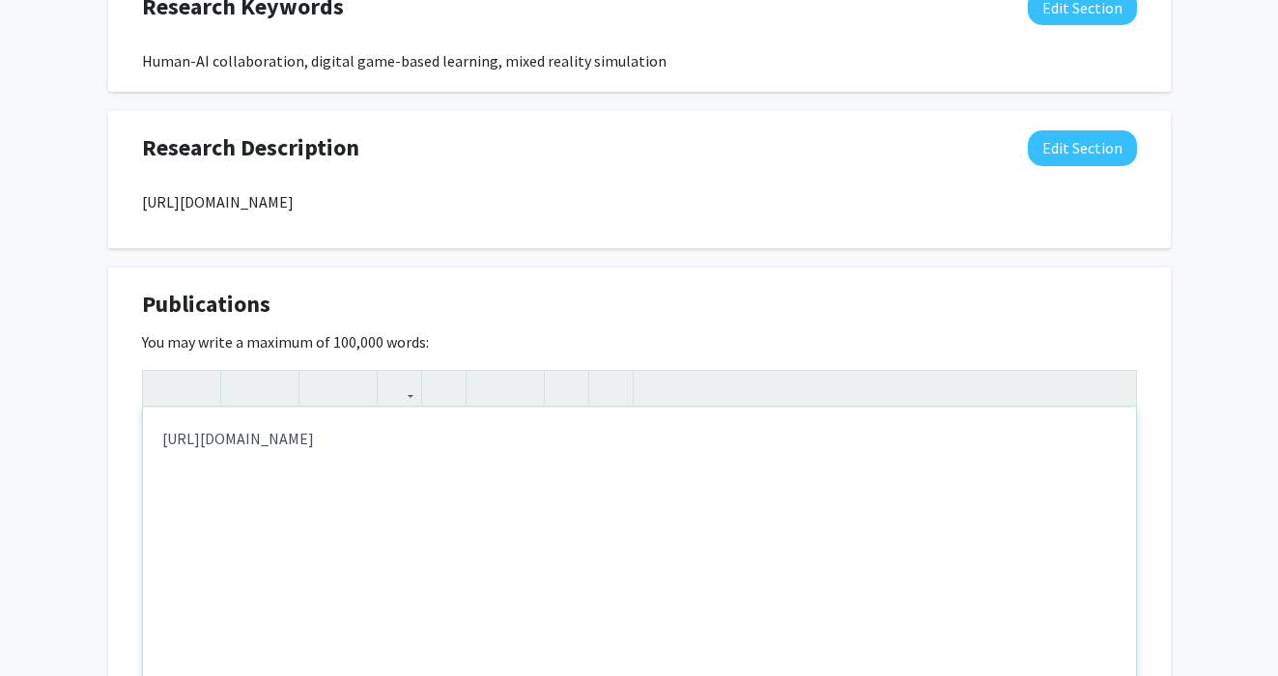
scroll to position [1323, 0]
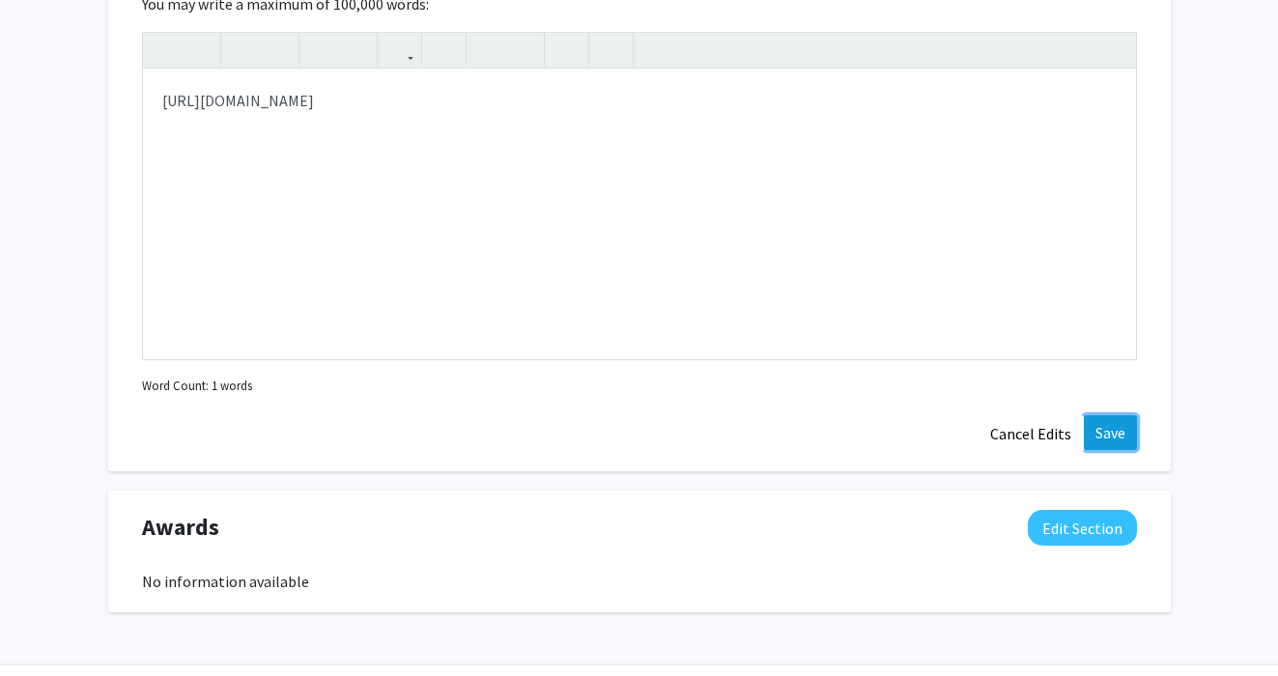
click at [1114, 433] on button "Save" at bounding box center [1110, 432] width 53 height 35
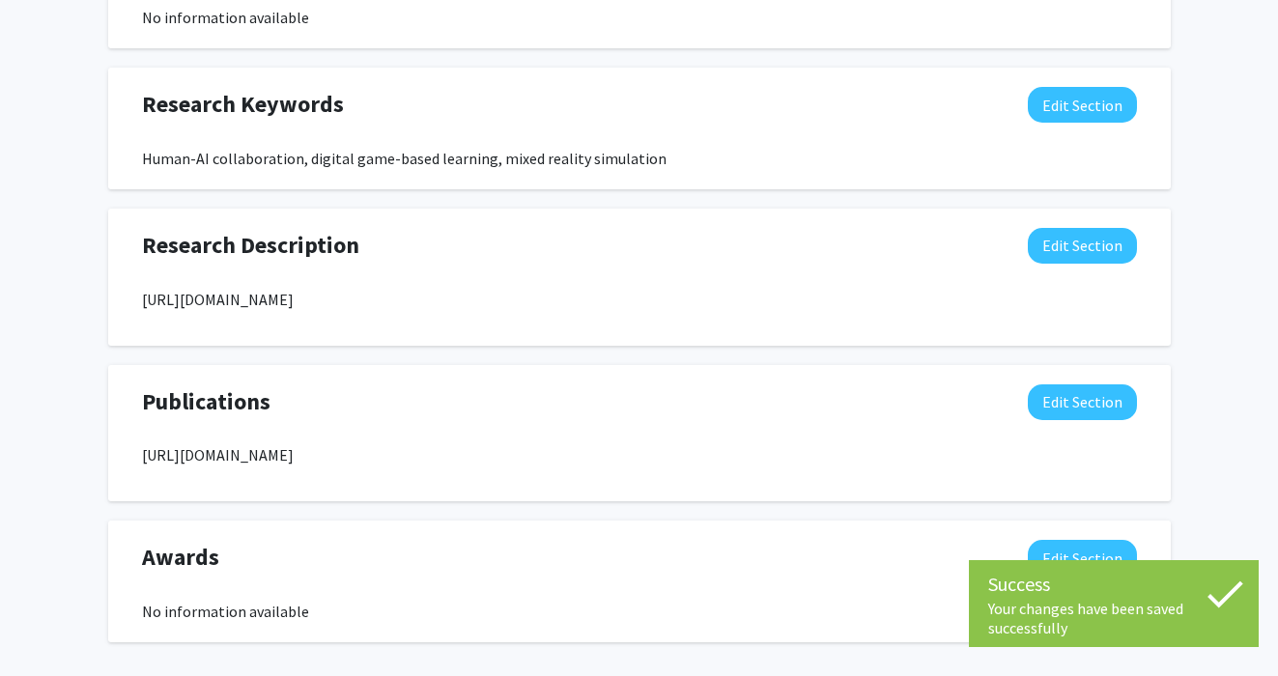
scroll to position [887, 0]
drag, startPoint x: 522, startPoint y: 299, endPoint x: 142, endPoint y: 297, distance: 380.5
click at [142, 297] on p "[URL][DOMAIN_NAME]" at bounding box center [639, 300] width 995 height 23
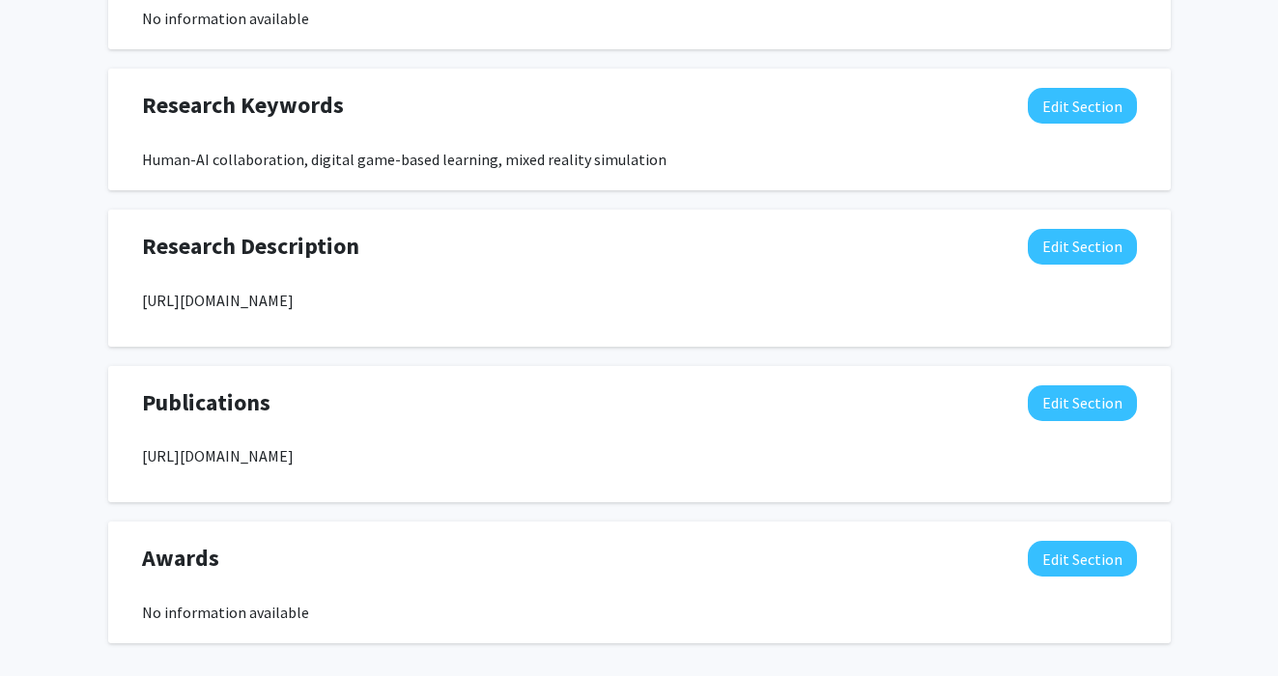
copy p "[URL][DOMAIN_NAME]"
click at [1058, 252] on button "Edit Section" at bounding box center [1082, 247] width 109 height 36
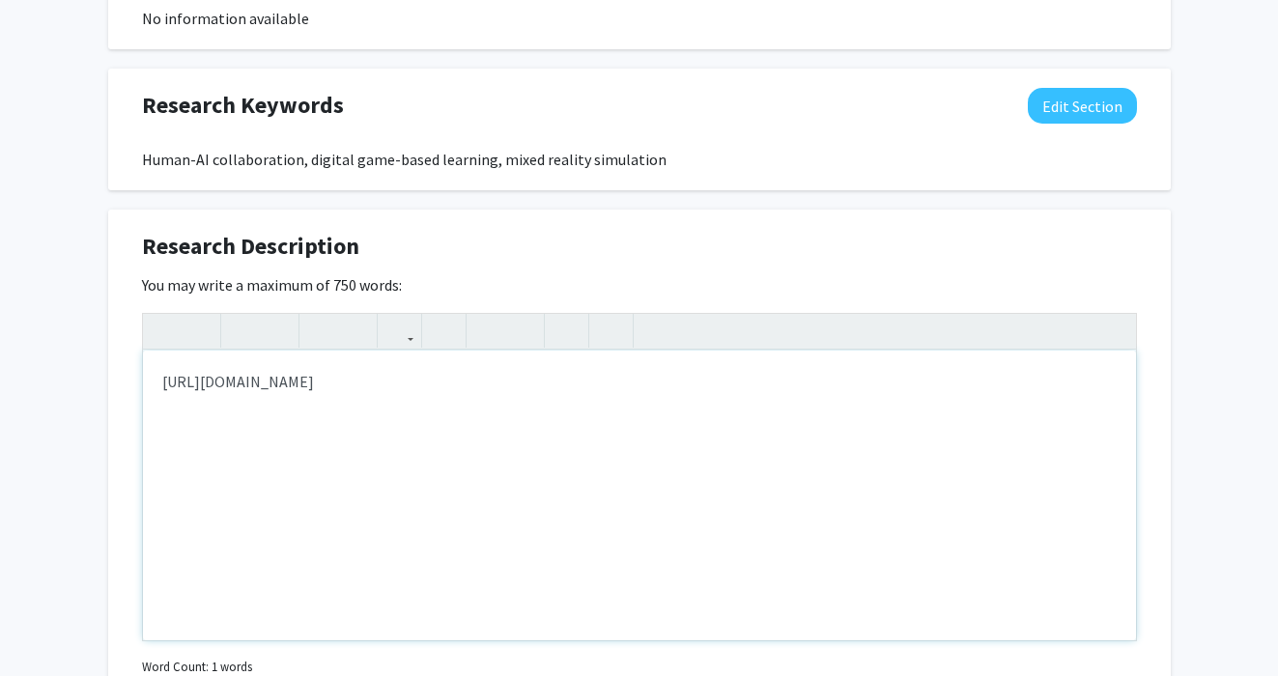
drag, startPoint x: 558, startPoint y: 376, endPoint x: 163, endPoint y: 371, distance: 395.0
click at [163, 371] on p "[URL][DOMAIN_NAME]" at bounding box center [639, 381] width 954 height 23
click at [403, 337] on icon "button" at bounding box center [399, 331] width 16 height 32
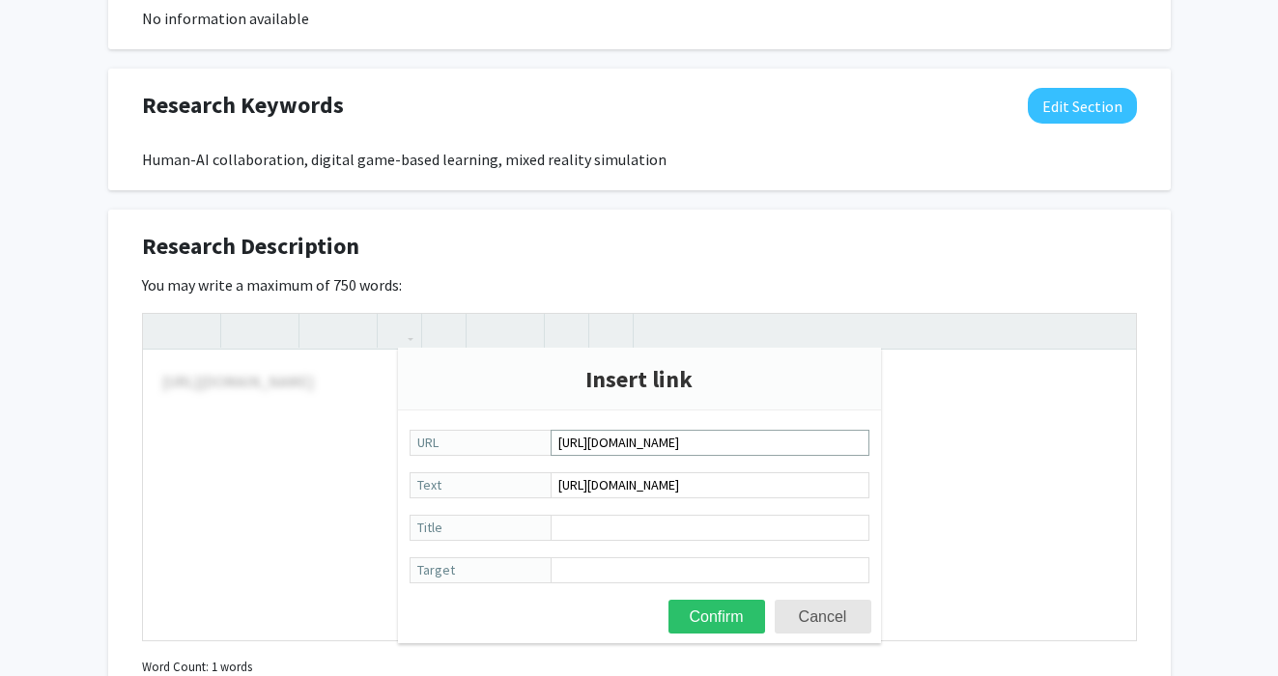
scroll to position [0, 33]
type input "[URL][DOMAIN_NAME]"
click at [722, 618] on button "Confirm" at bounding box center [716, 617] width 97 height 34
type textarea "<p><a href="[URL][DOMAIN_NAME]">[URL][DOMAIN_NAME]</a></p>"
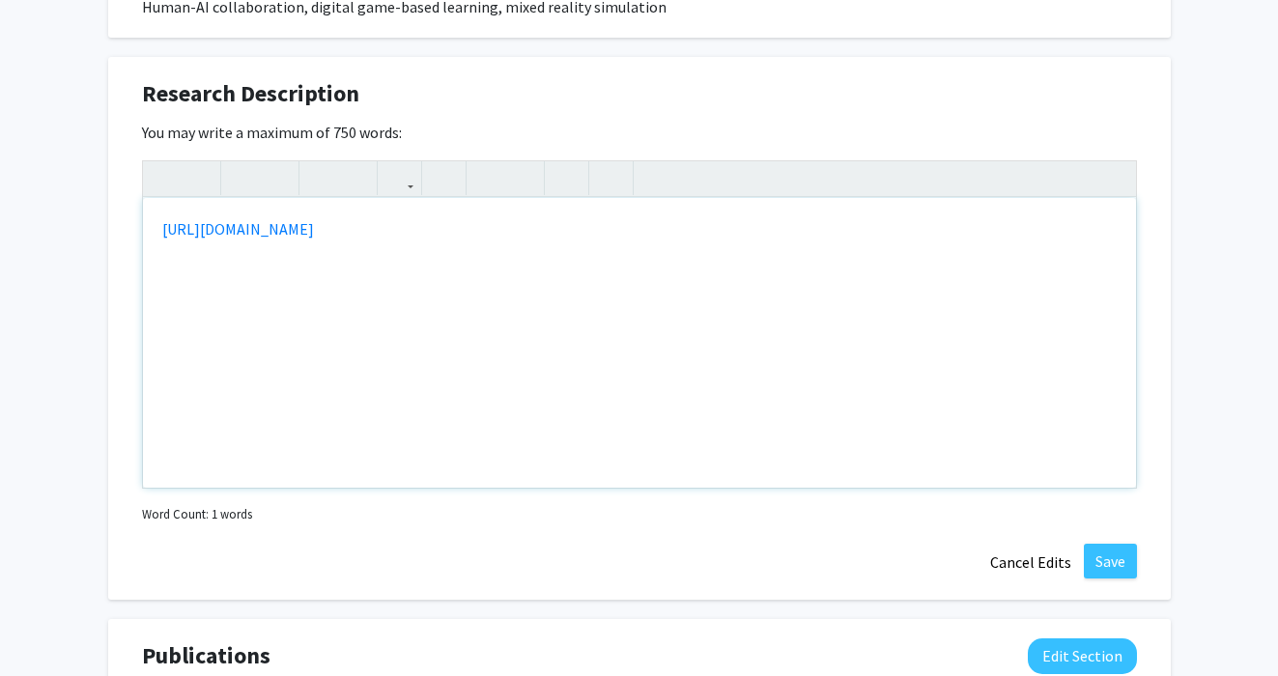
scroll to position [1142, 0]
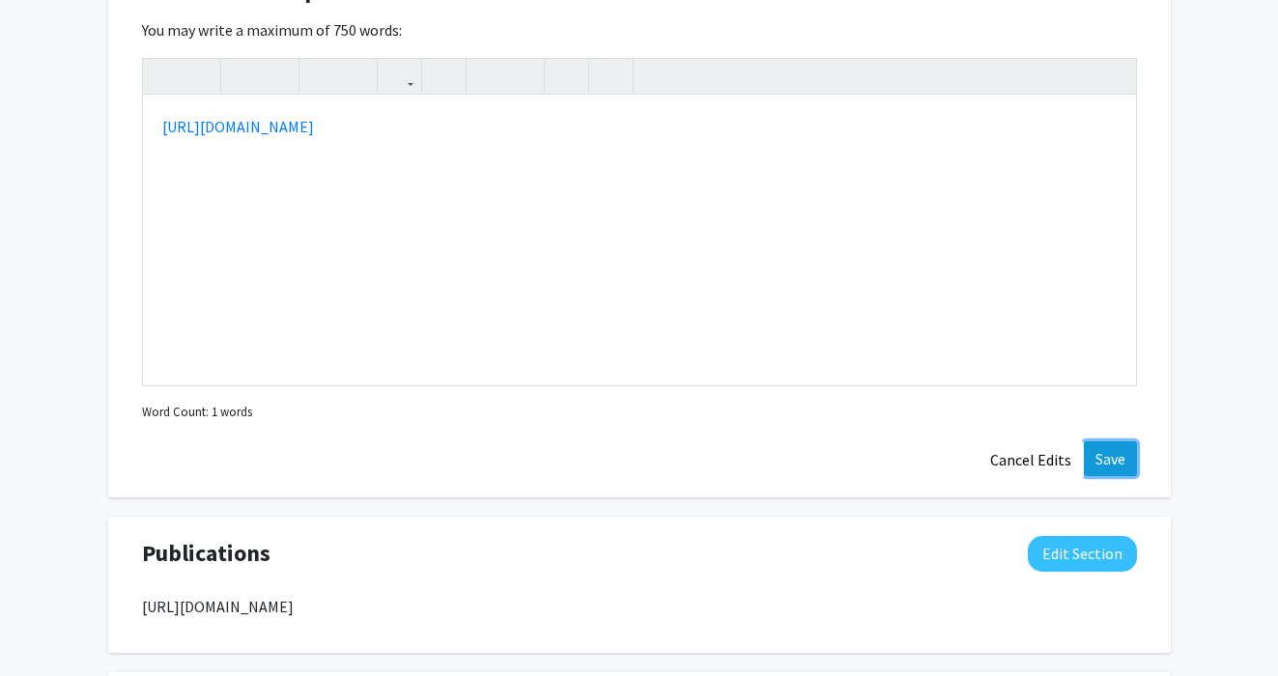
click at [1114, 465] on button "Save" at bounding box center [1110, 458] width 53 height 35
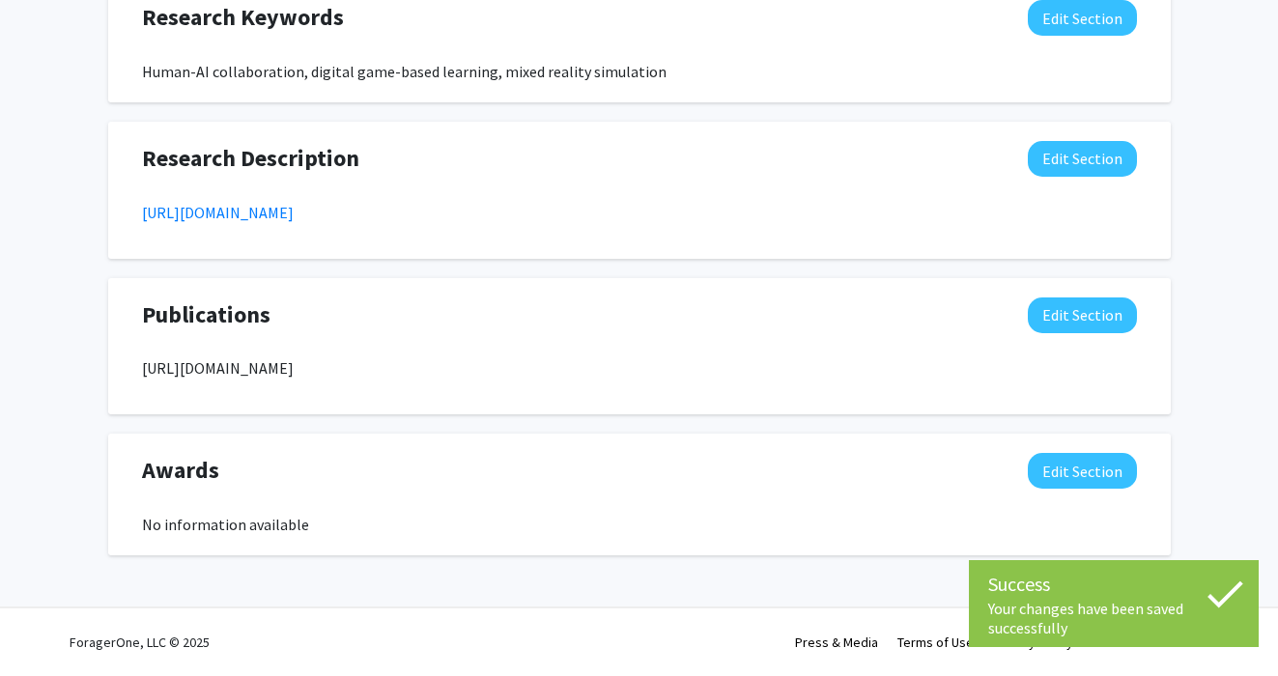
drag, startPoint x: 556, startPoint y: 368, endPoint x: 145, endPoint y: 370, distance: 411.4
click at [145, 370] on p "[URL][DOMAIN_NAME]" at bounding box center [639, 367] width 995 height 23
copy p "[URL][DOMAIN_NAME]"
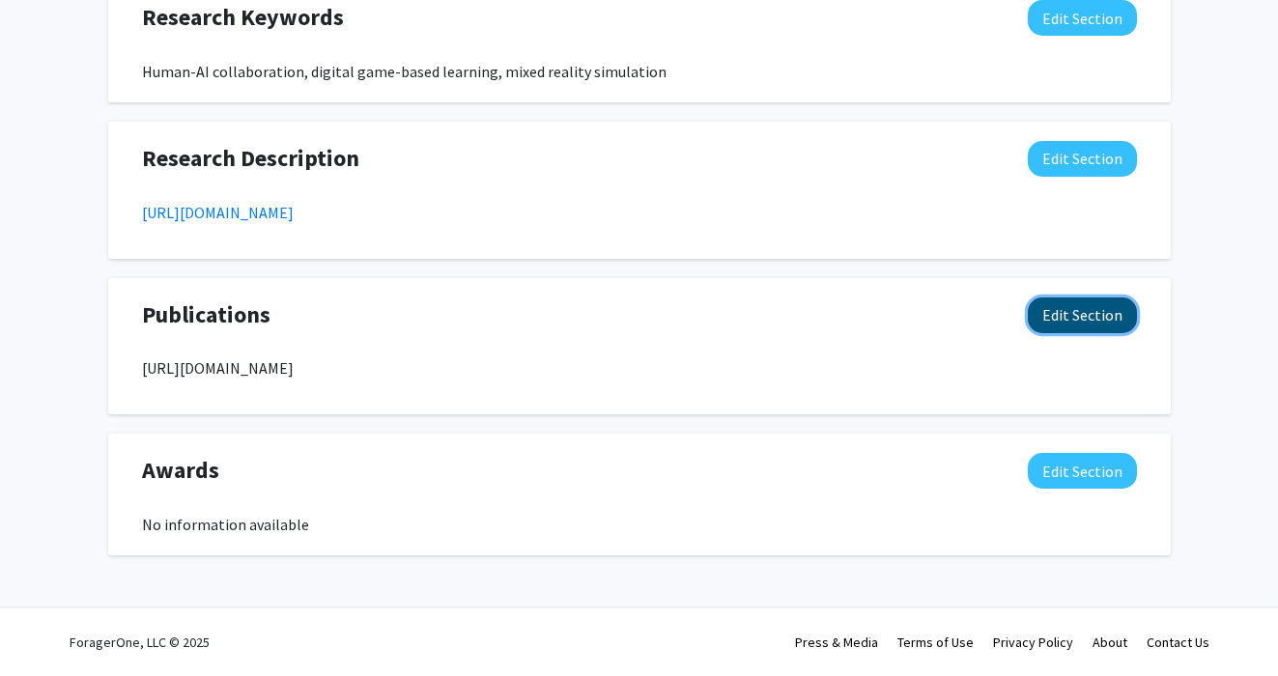
click at [1093, 314] on button "Edit Section" at bounding box center [1082, 315] width 109 height 36
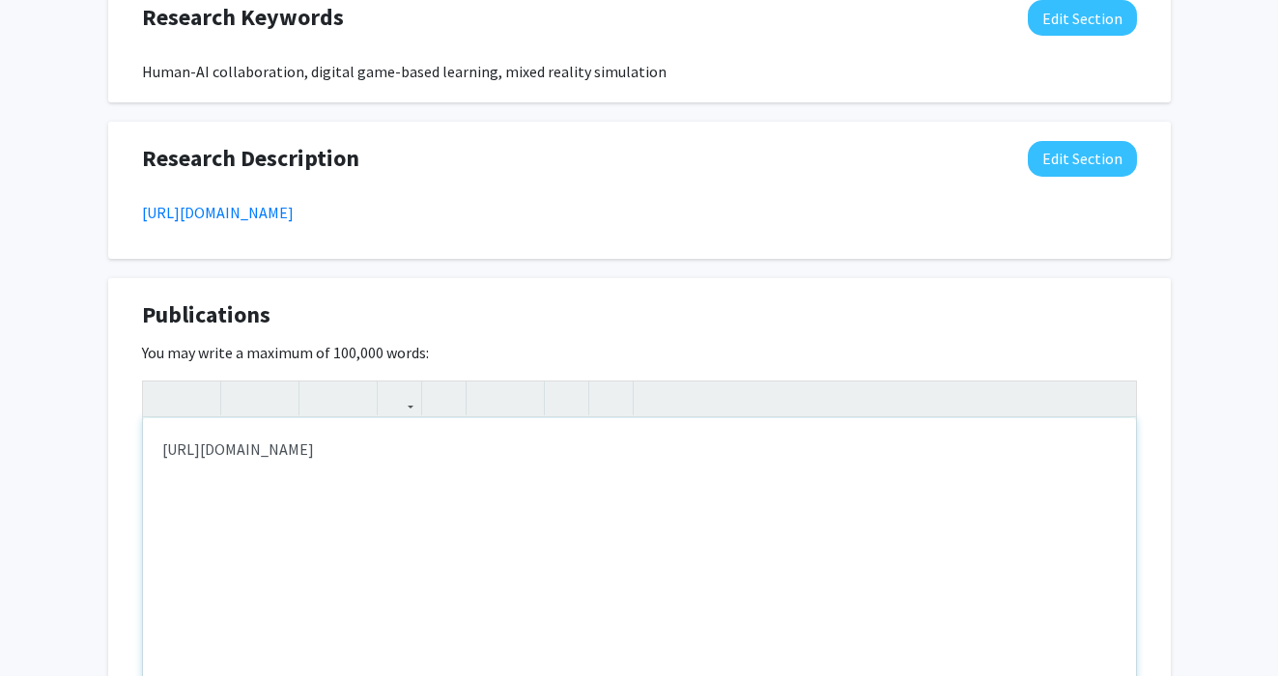
drag, startPoint x: 576, startPoint y: 449, endPoint x: 145, endPoint y: 442, distance: 430.8
click at [145, 442] on div "[URL][DOMAIN_NAME]" at bounding box center [639, 563] width 993 height 290
click at [394, 398] on icon "button" at bounding box center [399, 398] width 16 height 32
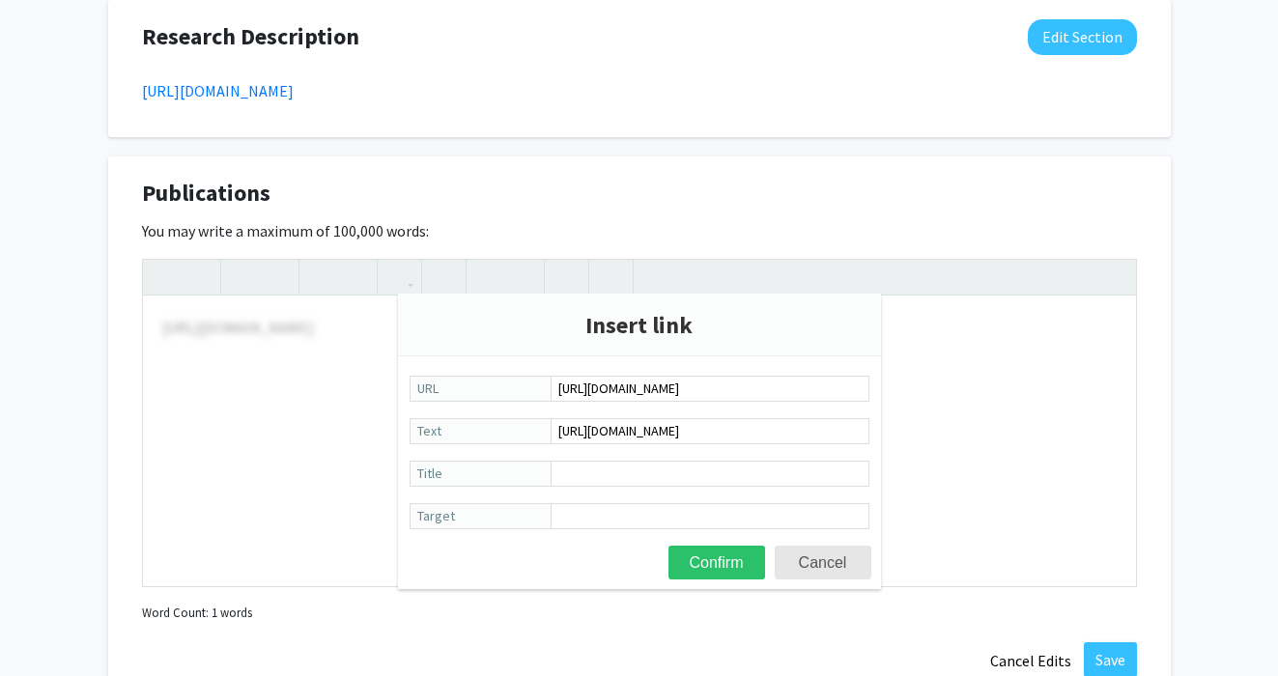
scroll to position [1129, 0]
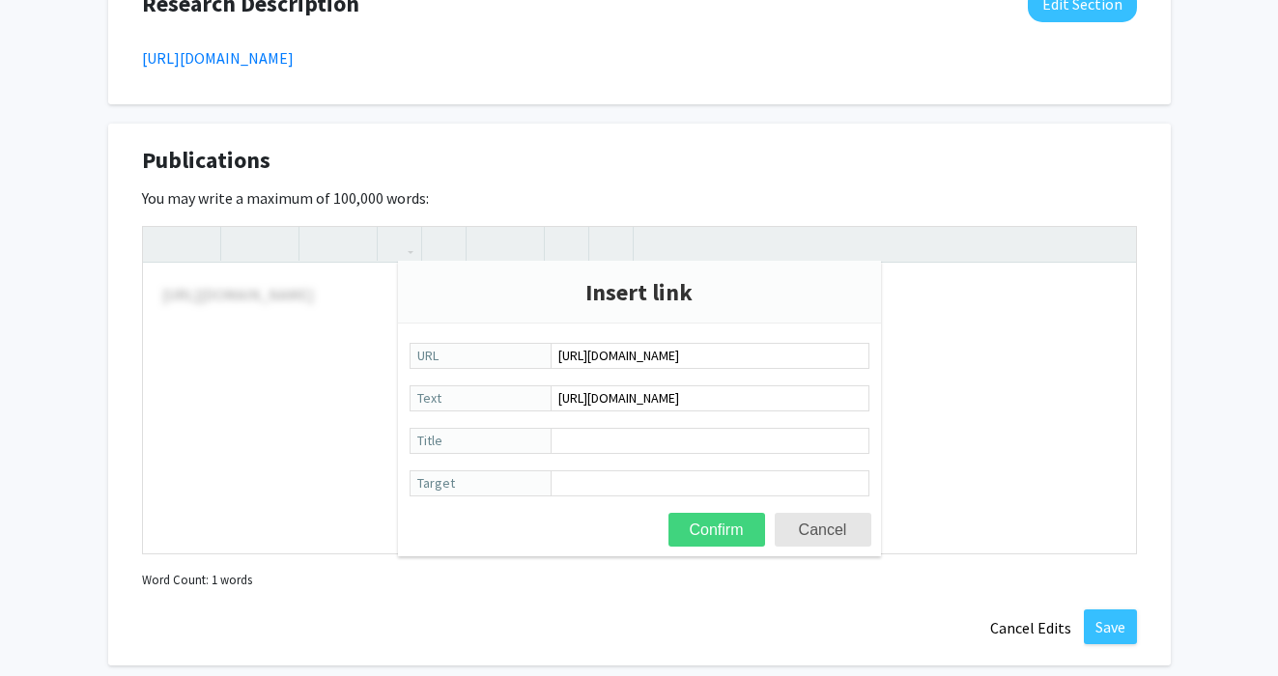
type input "[URL][DOMAIN_NAME]"
click at [701, 524] on button "Confirm" at bounding box center [716, 530] width 97 height 34
type textarea "<p><a href="[URL][DOMAIN_NAME]">[URL][DOMAIN_NAME]</a></p>"
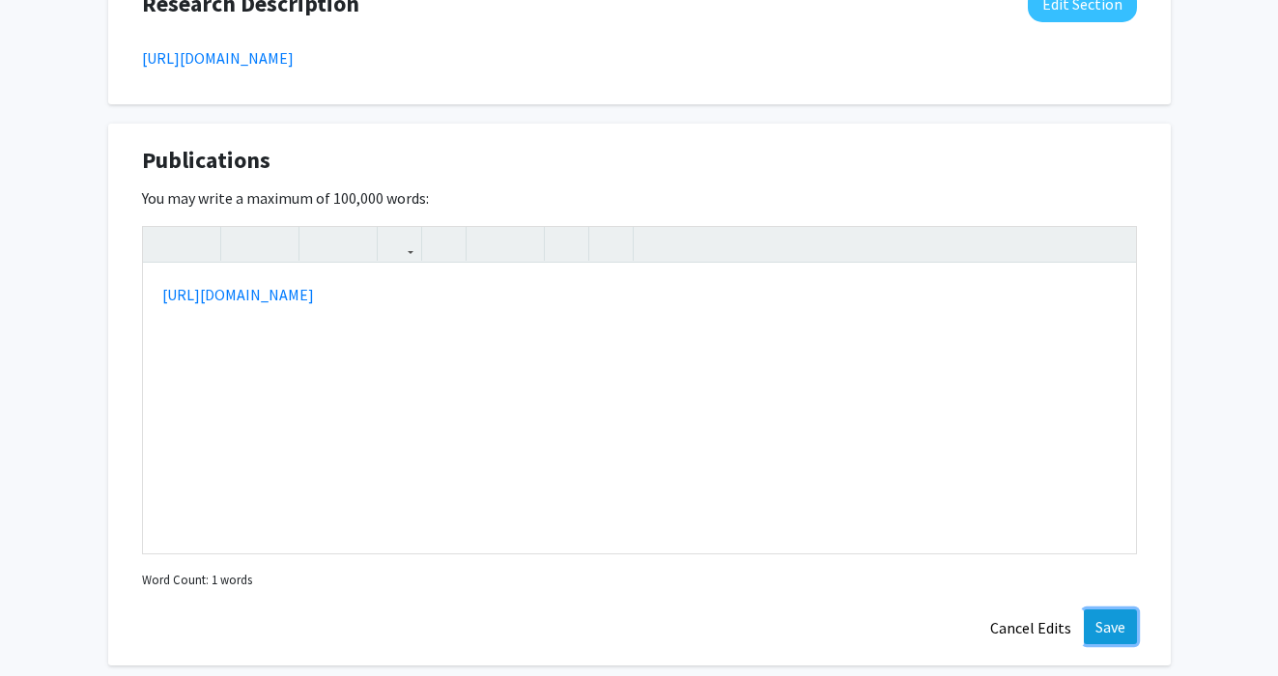
click at [1107, 618] on button "Save" at bounding box center [1110, 626] width 53 height 35
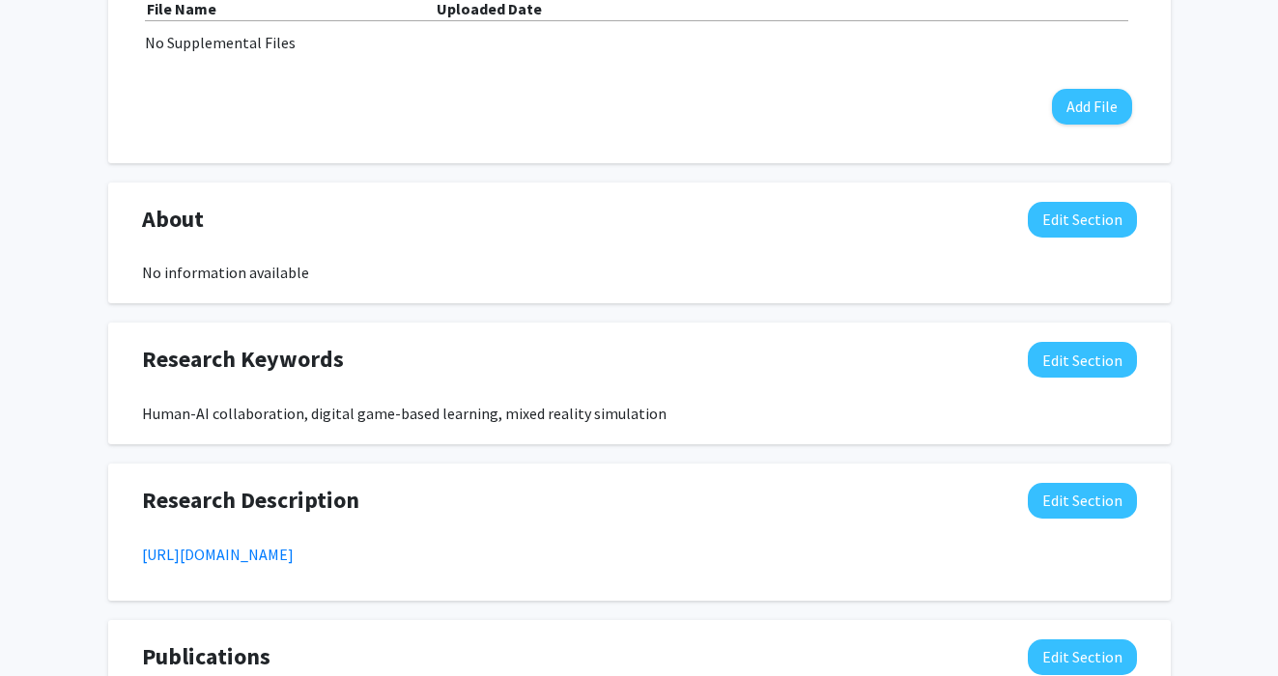
scroll to position [635, 0]
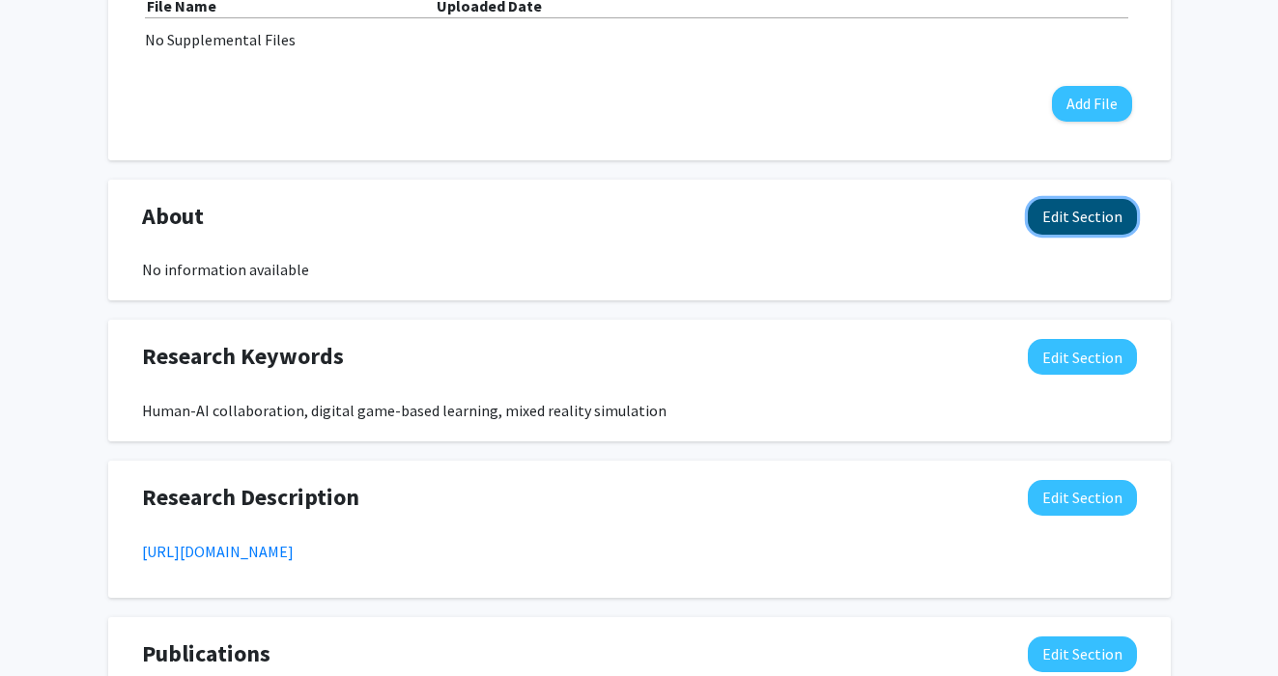
click at [1081, 224] on button "Edit Section" at bounding box center [1082, 217] width 109 height 36
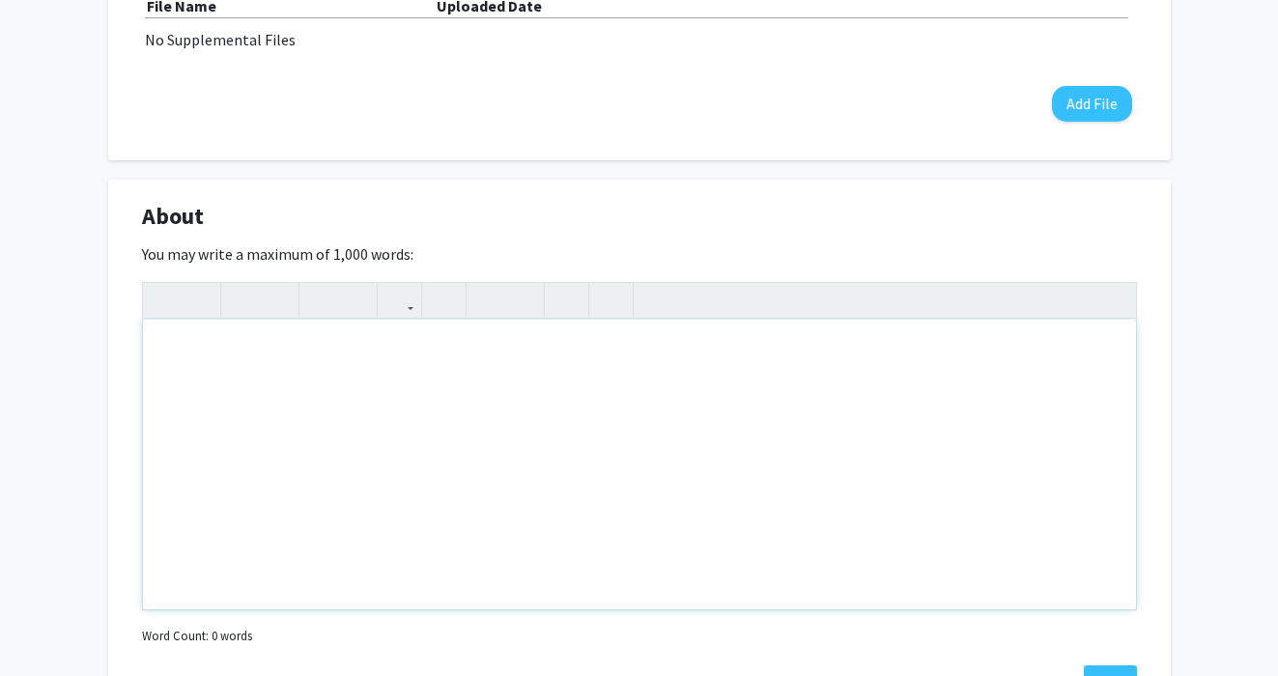
click at [734, 391] on div "Note to users with screen readers: Please deactivate our accessibility plugin f…" at bounding box center [639, 465] width 993 height 290
paste div "Note to users with screen readers: Please deactivate our accessibility plugin f…"
type textarea "<p>Dr. [PERSON_NAME] is [PERSON_NAME] Leadership Chair Professor in the [GEOGRA…"
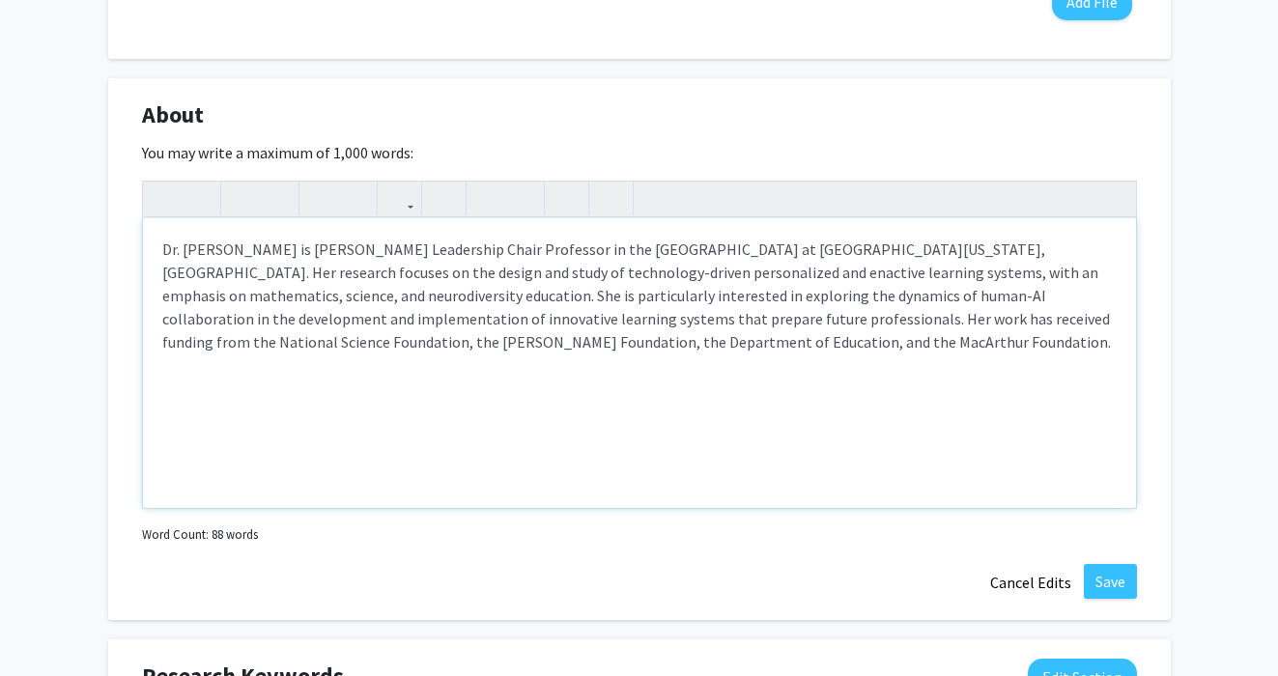
scroll to position [780, 0]
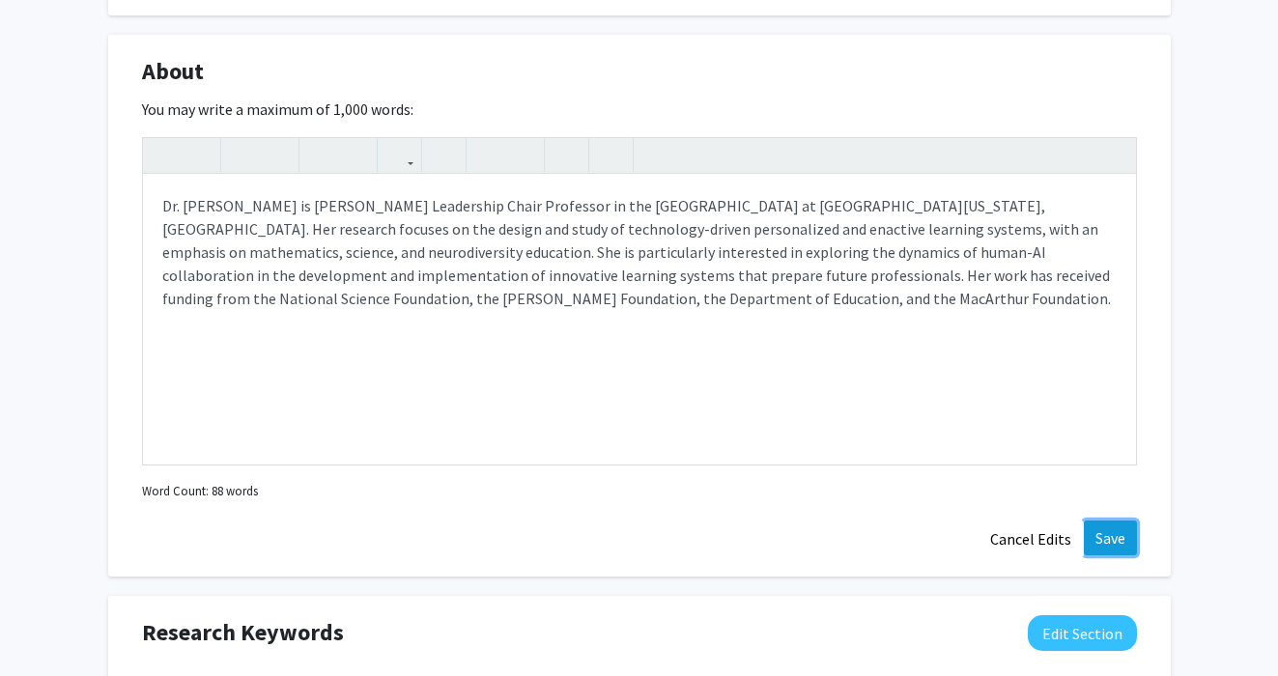
click at [1113, 541] on button "Save" at bounding box center [1110, 538] width 53 height 35
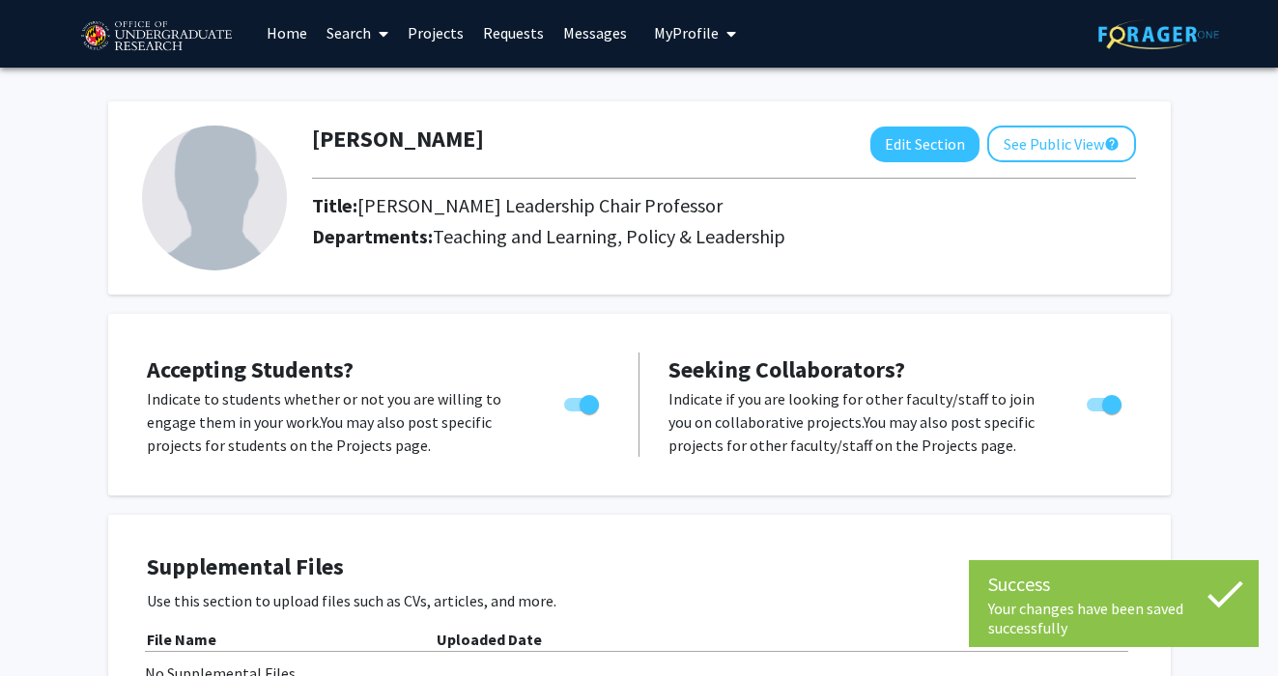
scroll to position [0, 0]
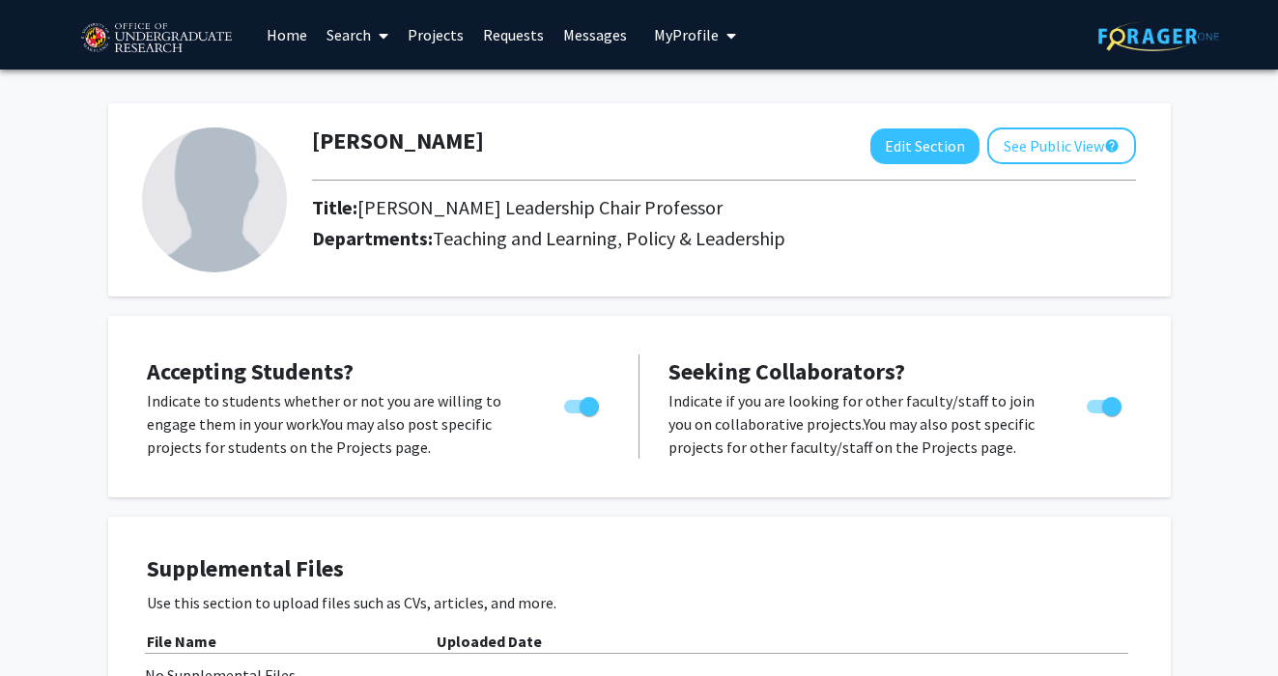
click at [421, 36] on link "Projects" at bounding box center [435, 35] width 75 height 68
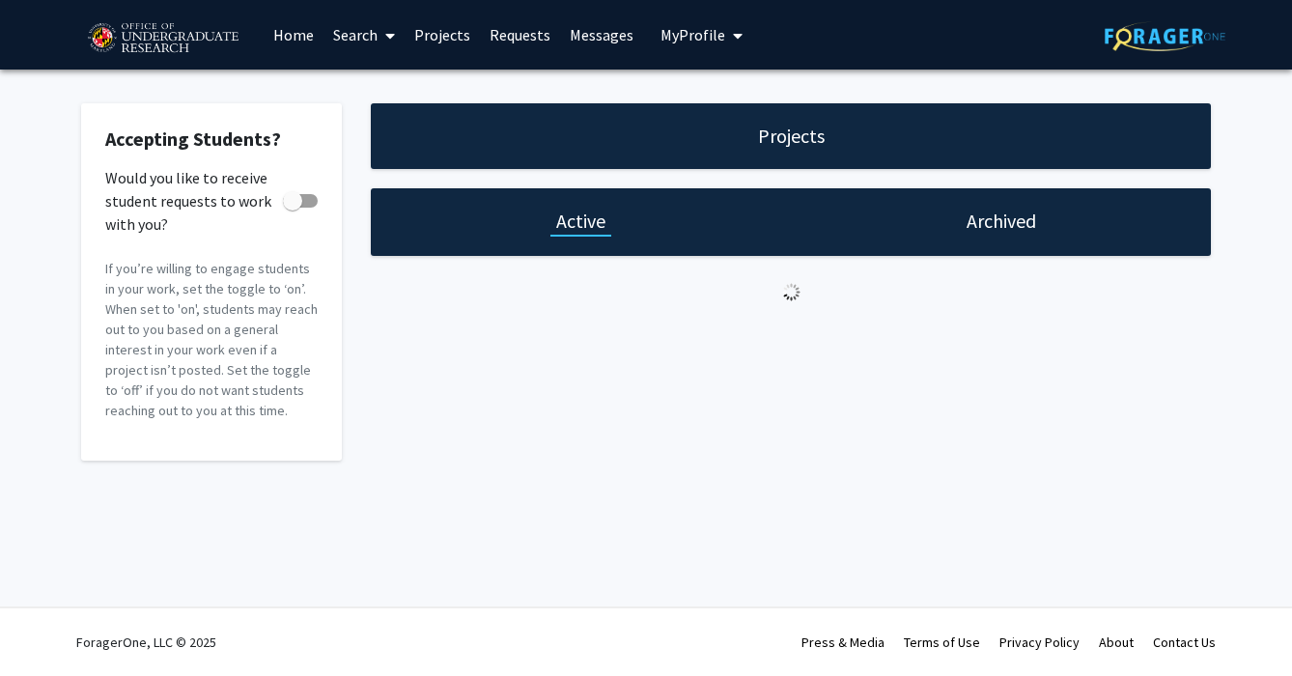
checkbox input "true"
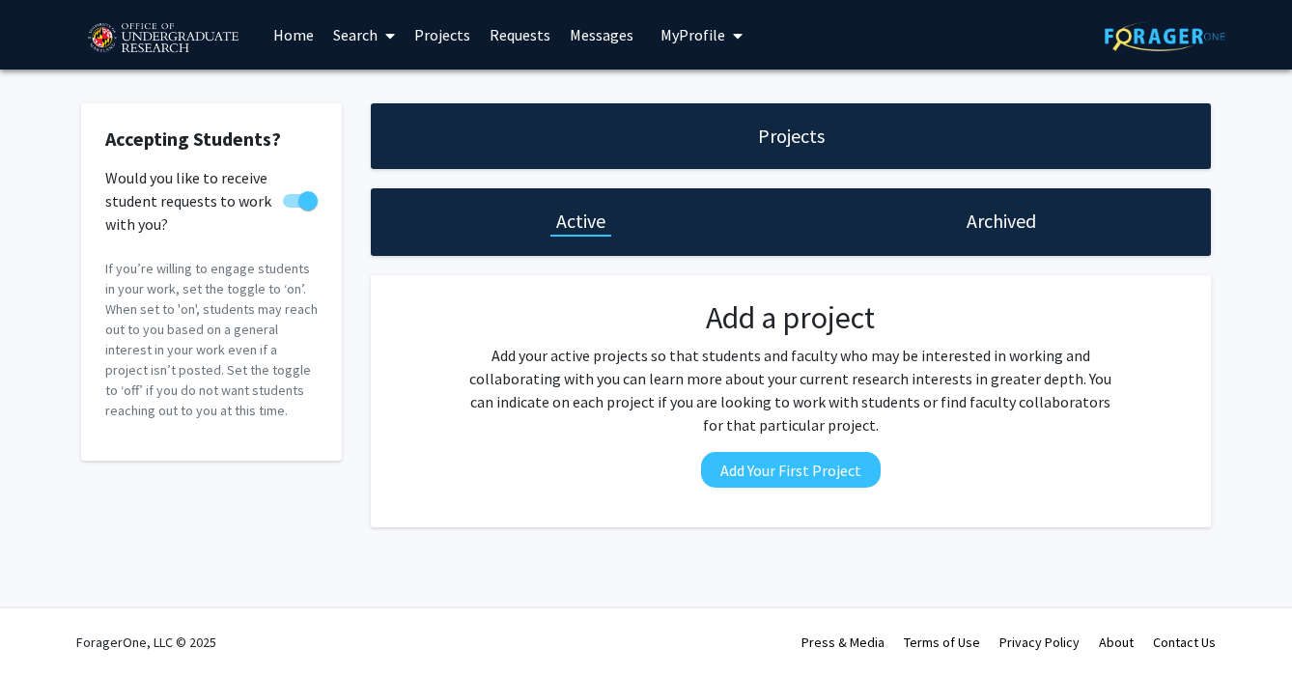
click at [295, 34] on link "Home" at bounding box center [294, 35] width 60 height 68
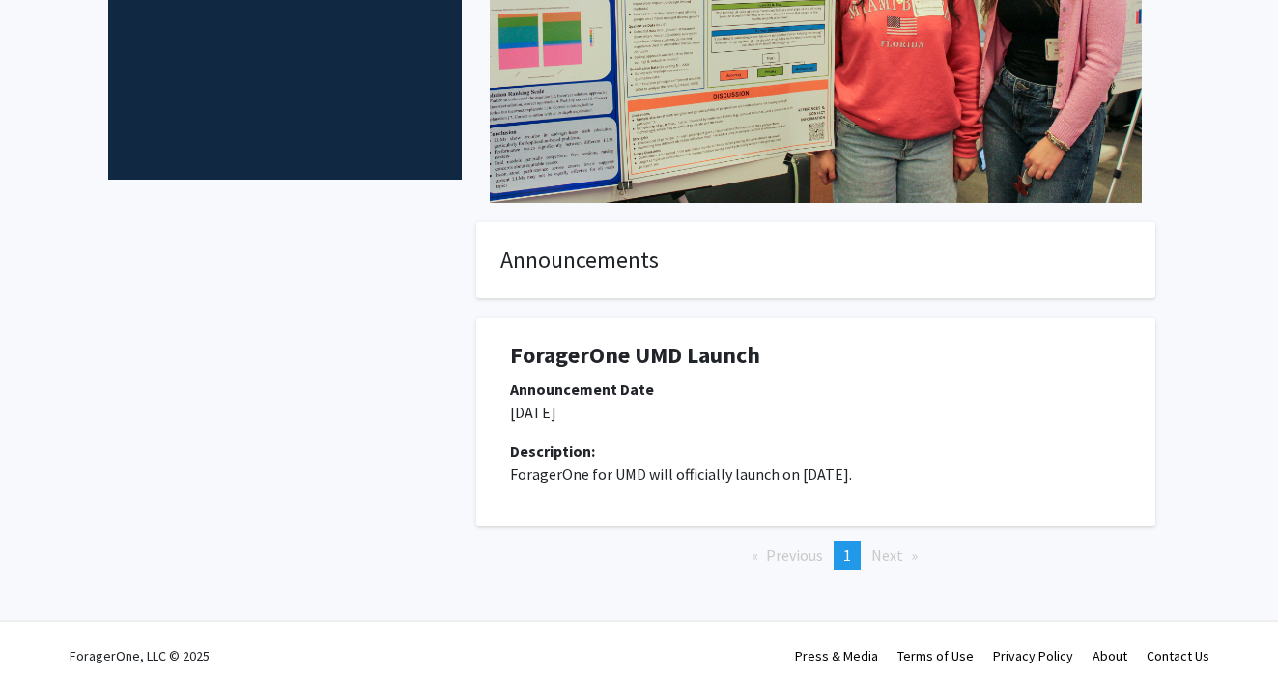
scroll to position [337, 0]
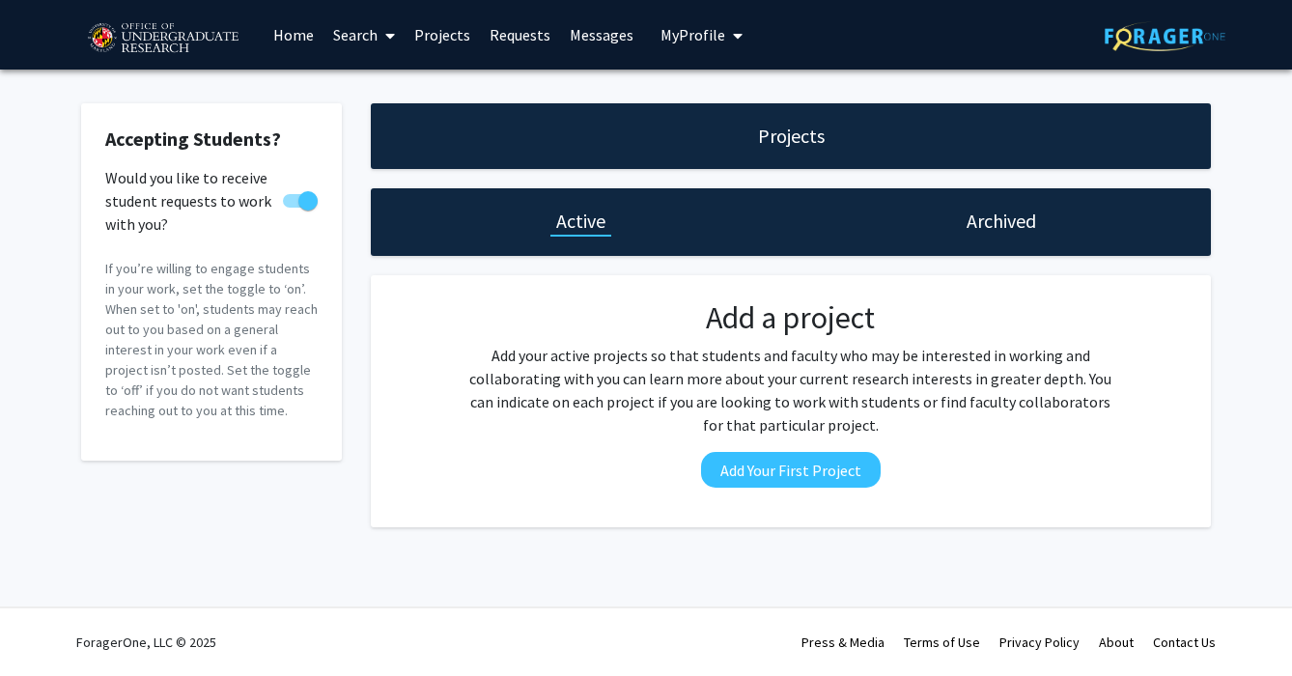
click at [688, 39] on span "My Profile" at bounding box center [693, 34] width 65 height 19
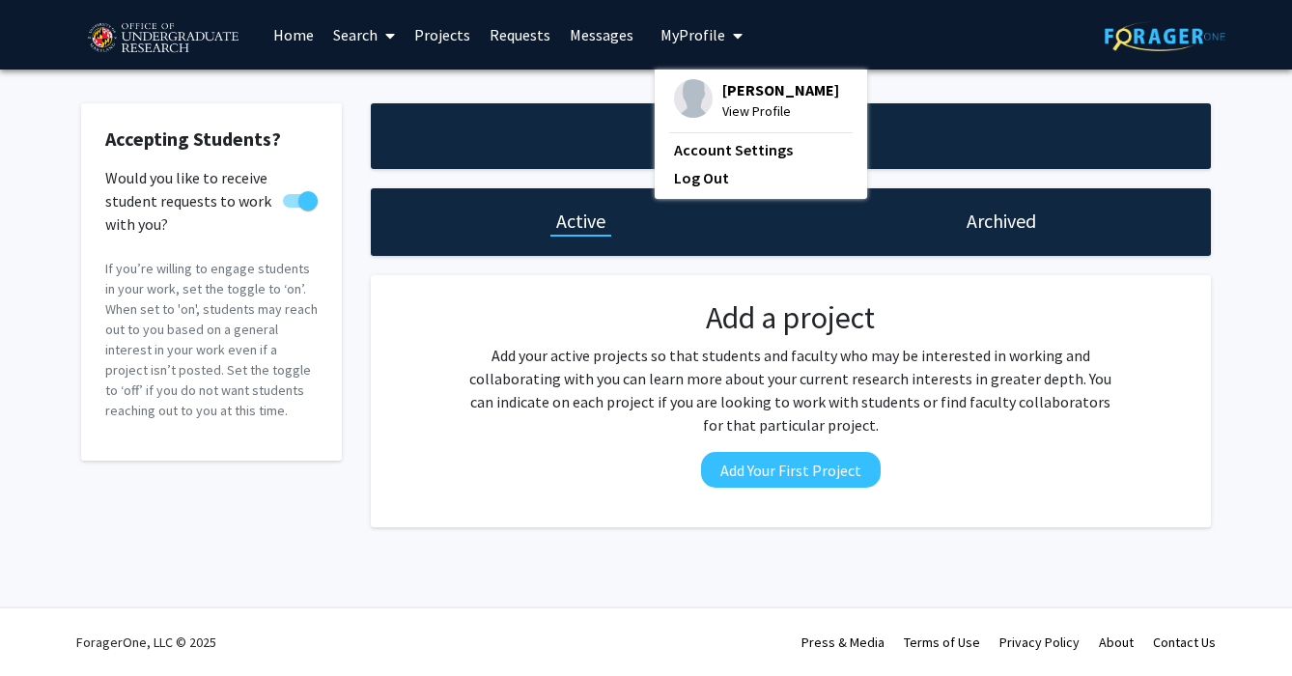
click at [763, 91] on span "[PERSON_NAME]" at bounding box center [780, 89] width 117 height 21
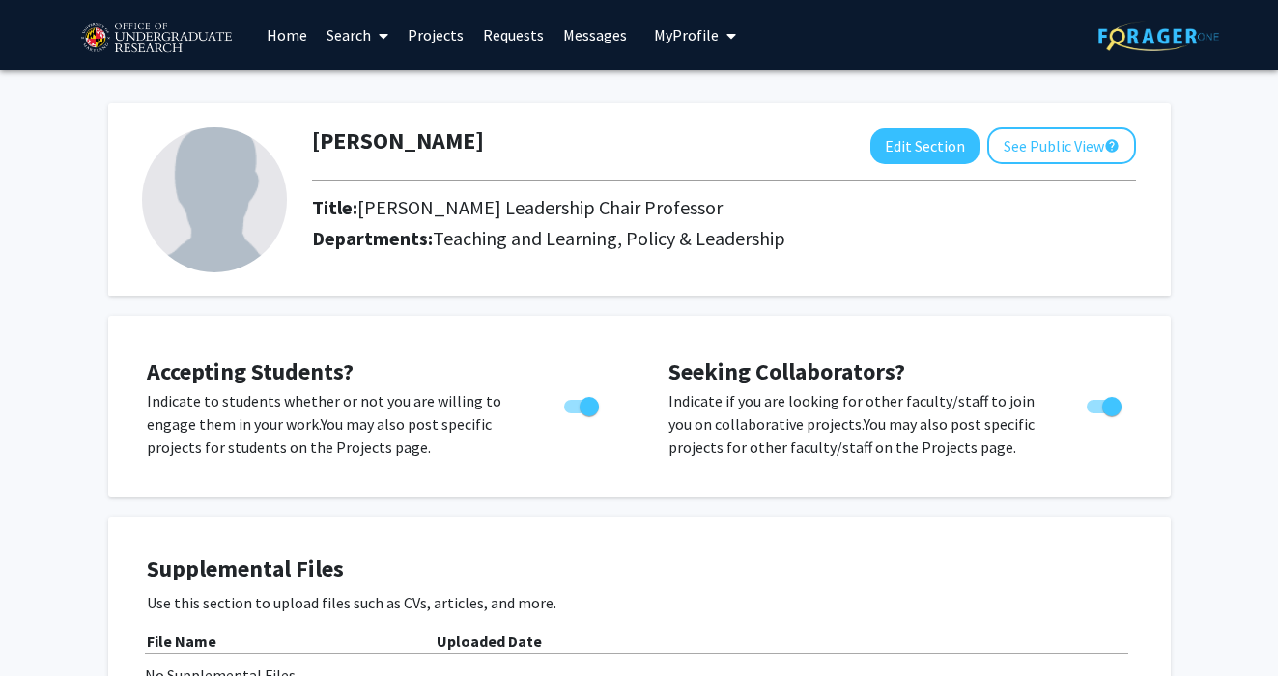
click at [432, 39] on link "Projects" at bounding box center [435, 35] width 75 height 68
